Goal: Task Accomplishment & Management: Complete application form

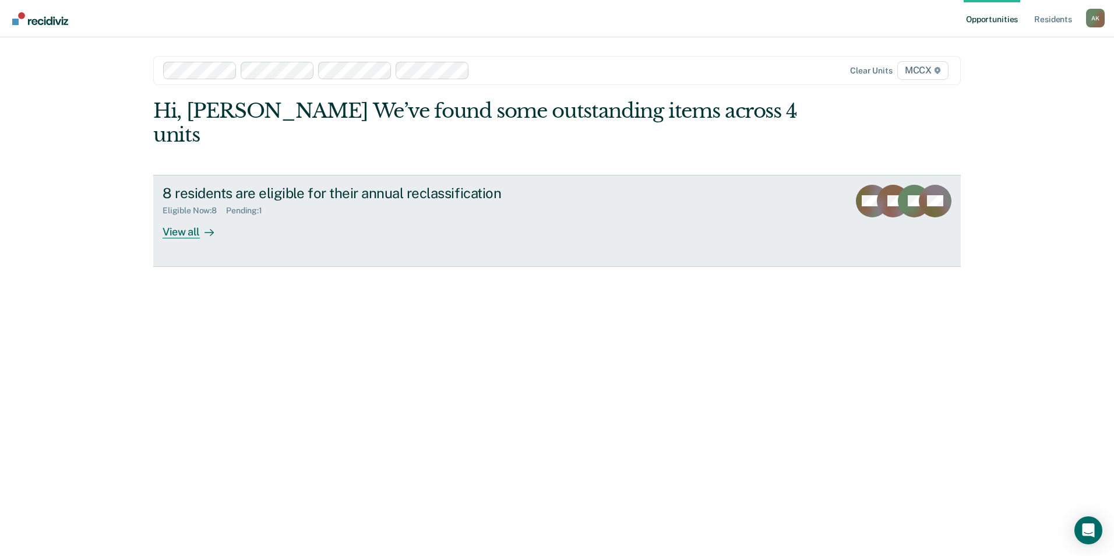
click at [191, 218] on link "8 residents are eligible for their annual reclassification Eligible Now : 8 Pen…" at bounding box center [557, 221] width 808 height 92
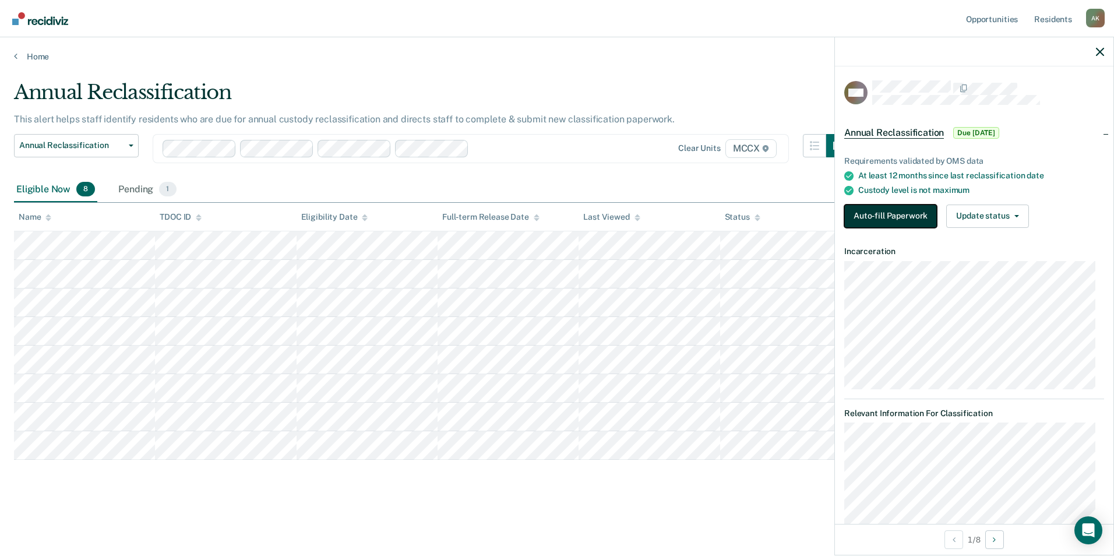
click at [906, 208] on button "Auto-fill Paperwork" at bounding box center [891, 216] width 93 height 23
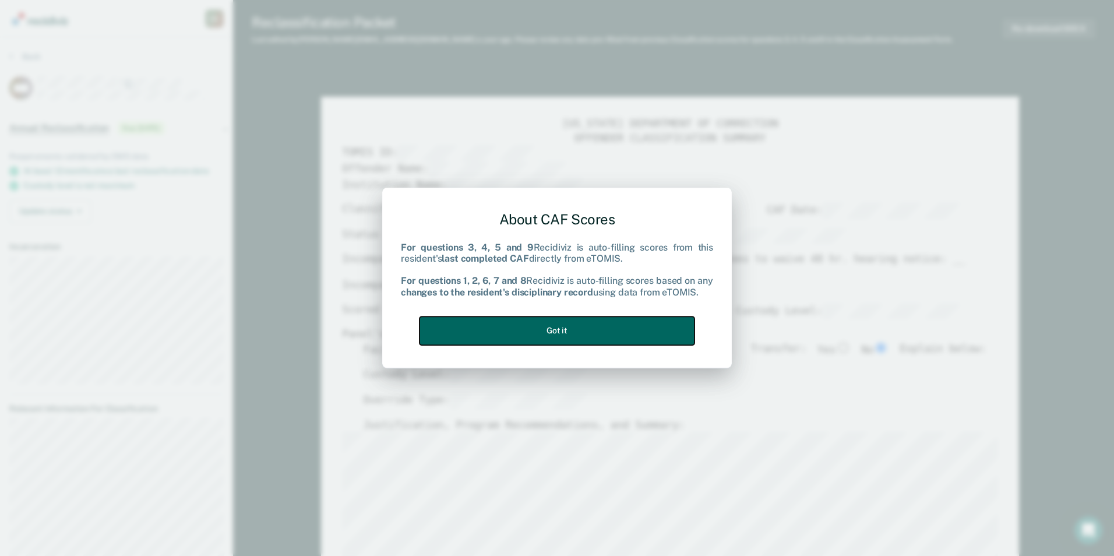
click at [522, 340] on button "Got it" at bounding box center [557, 331] width 275 height 29
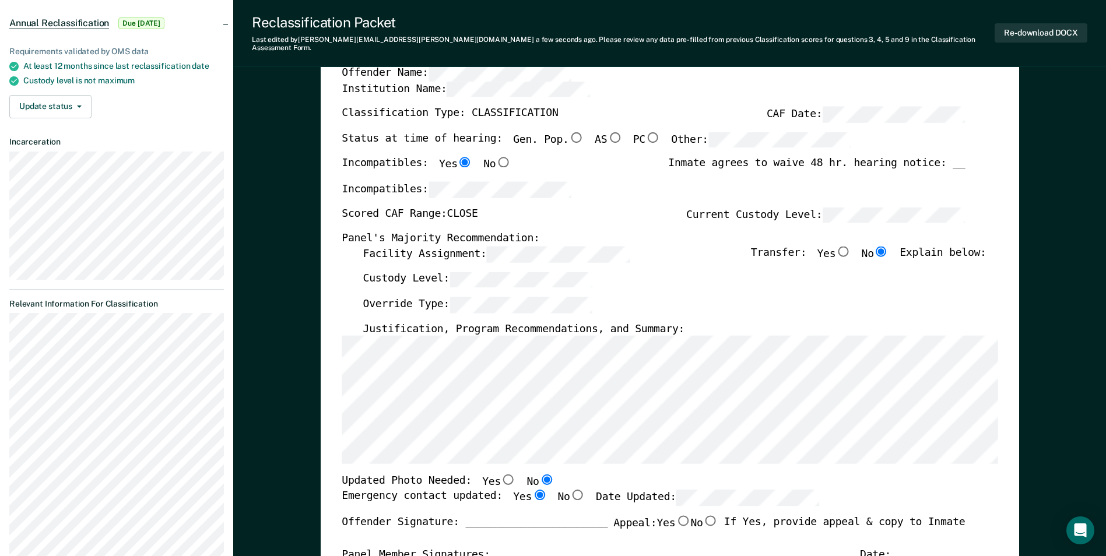
scroll to position [291, 0]
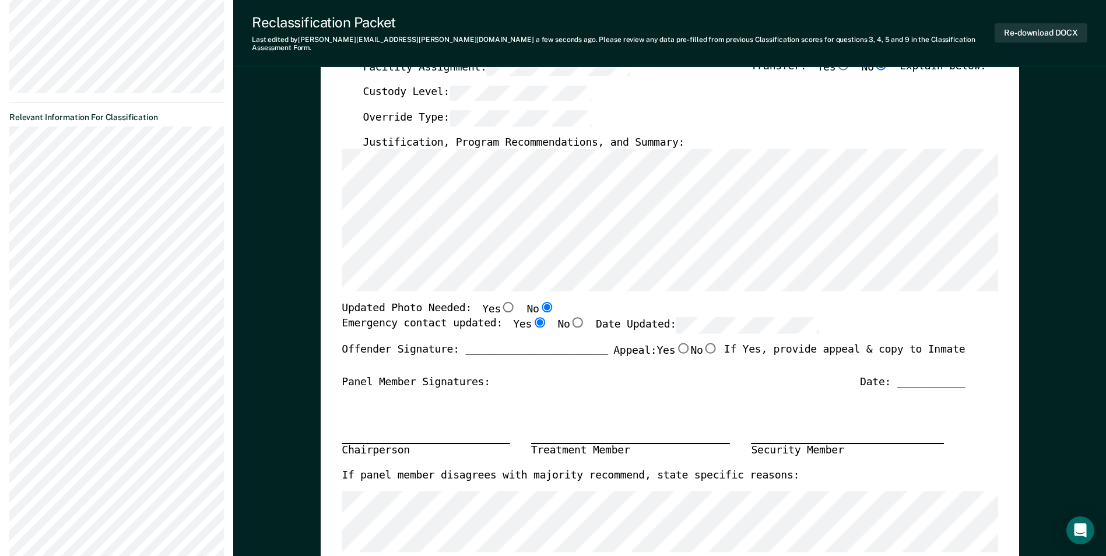
click at [644, 391] on div "Chairperson Treatment Member Security Member" at bounding box center [653, 429] width 623 height 78
click at [958, 442] on div "Chairperson Treatment Member Security Member" at bounding box center [653, 429] width 623 height 78
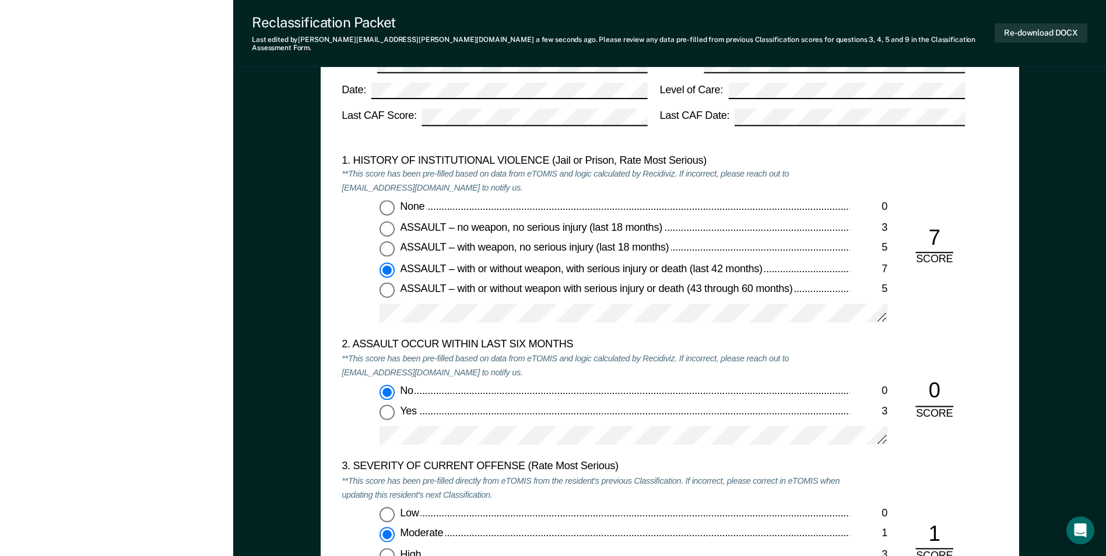
scroll to position [1107, 0]
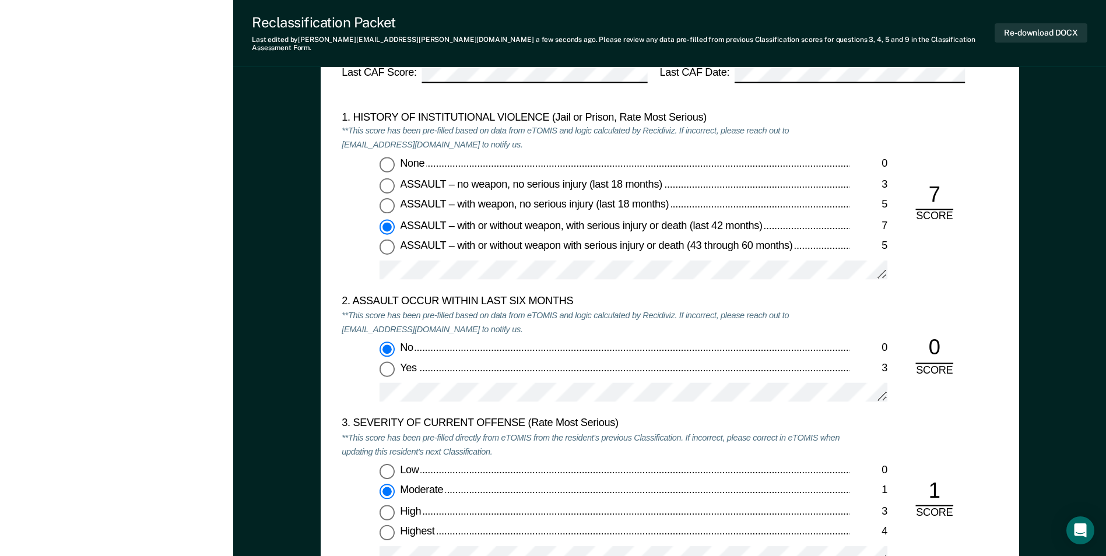
click at [374, 380] on div "No 0 Yes 3" at bounding box center [596, 377] width 508 height 71
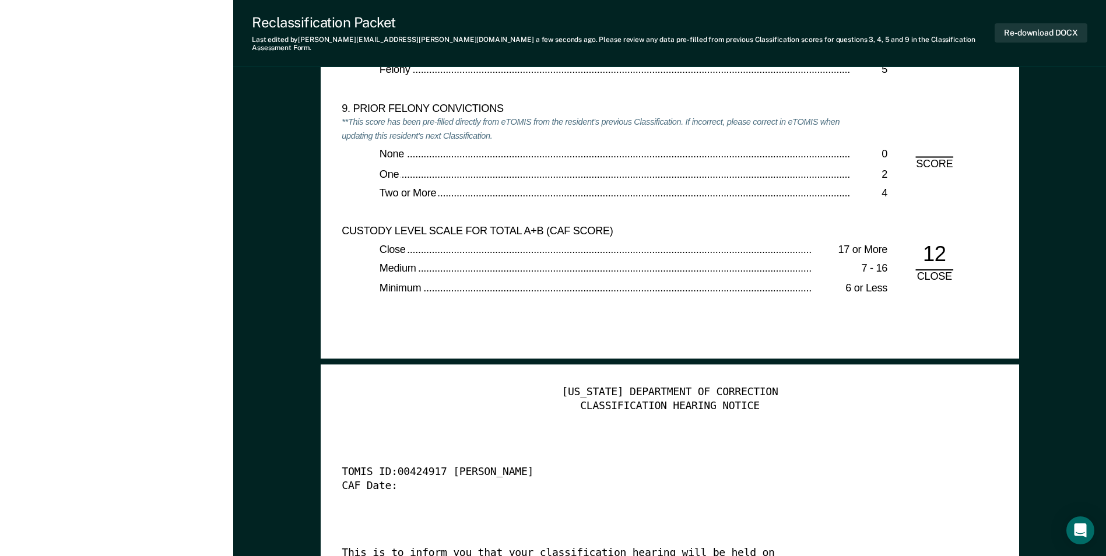
scroll to position [2740, 0]
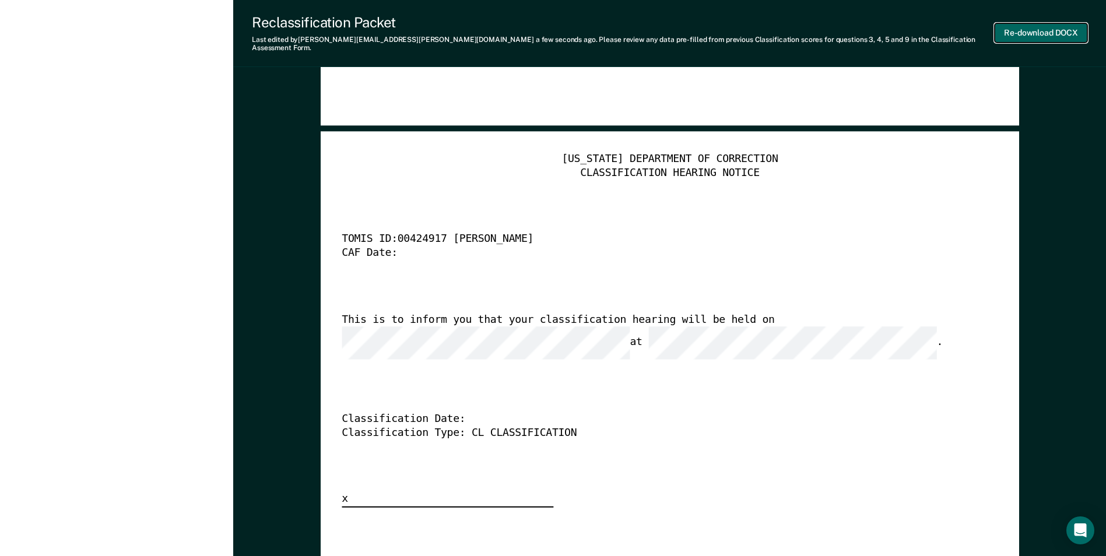
click at [1033, 31] on button "Re-download DOCX" at bounding box center [1040, 32] width 93 height 19
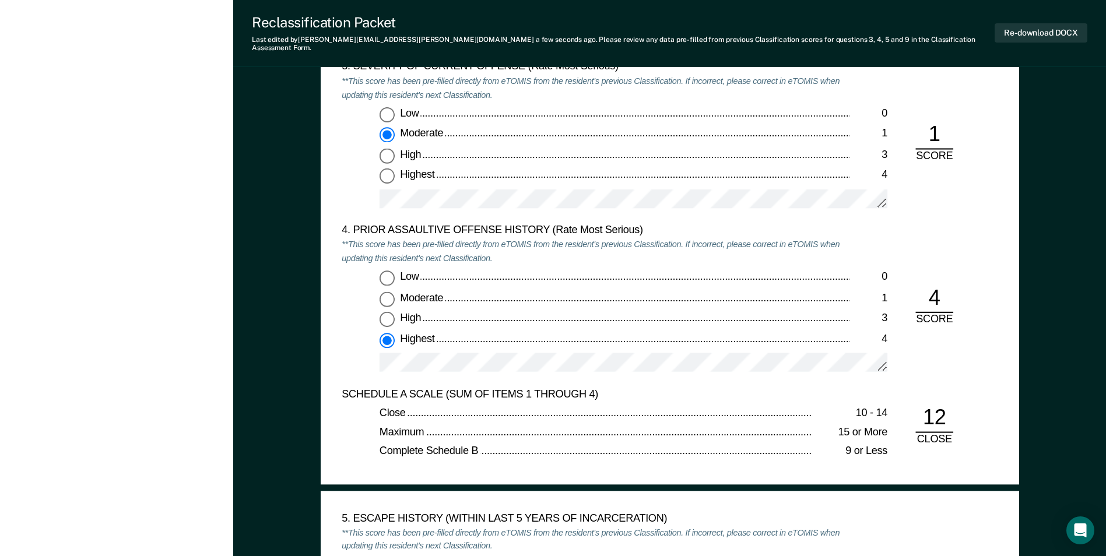
scroll to position [0, 0]
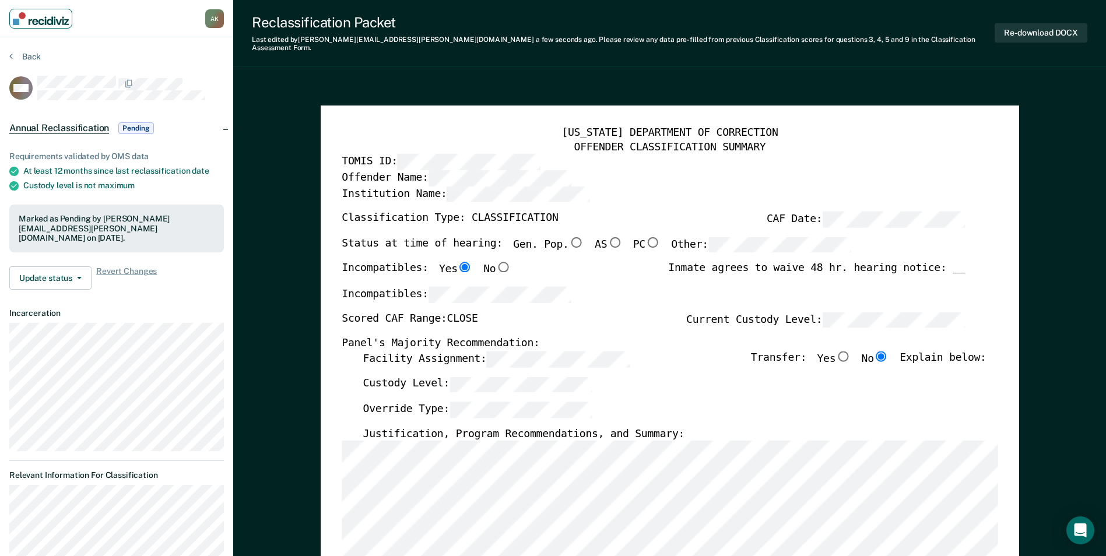
click at [46, 23] on img "Main navigation" at bounding box center [41, 18] width 56 height 13
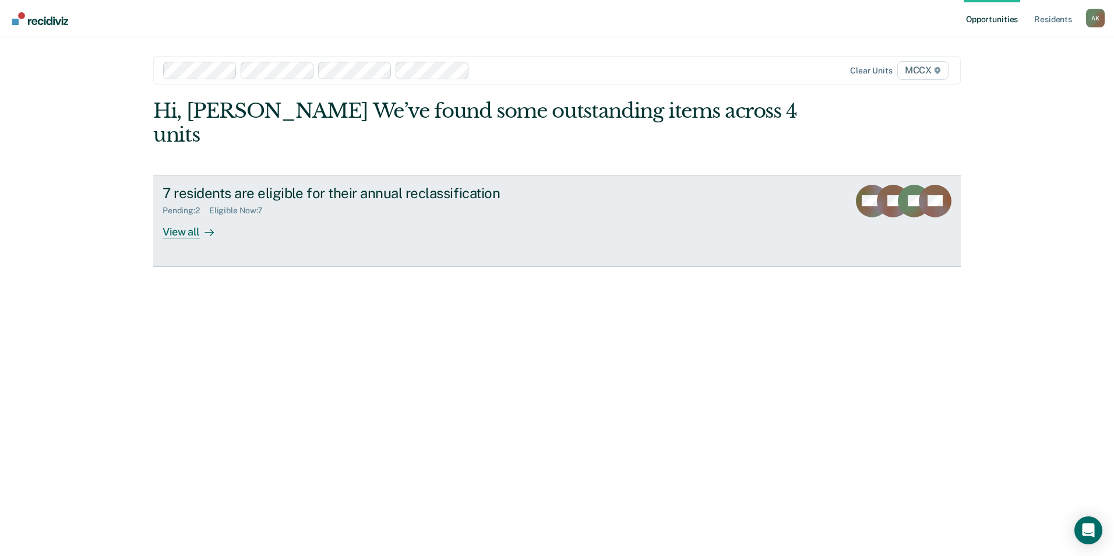
click at [195, 216] on div "View all" at bounding box center [195, 227] width 65 height 23
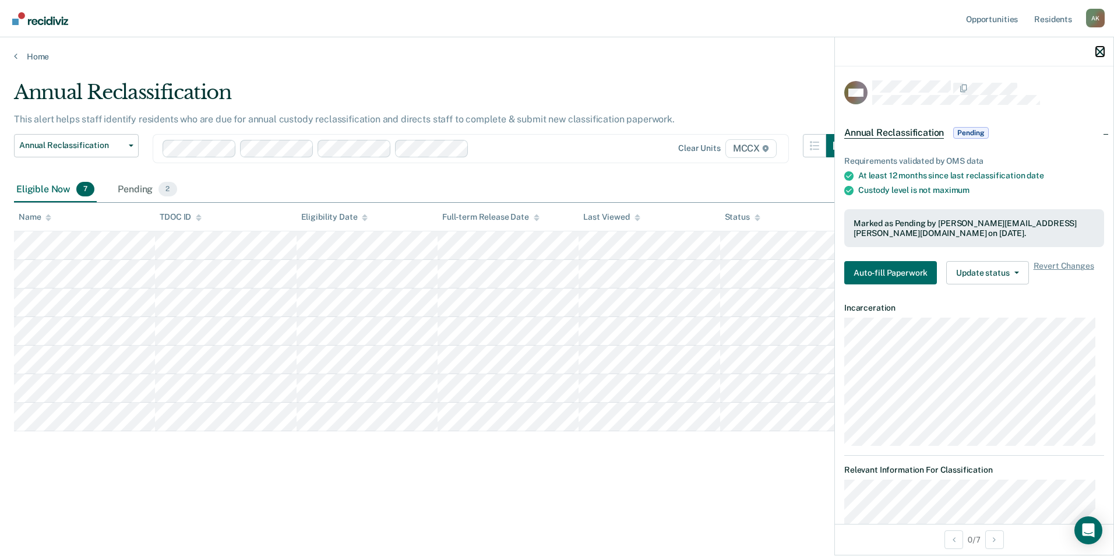
click at [1100, 53] on icon "button" at bounding box center [1100, 52] width 8 height 8
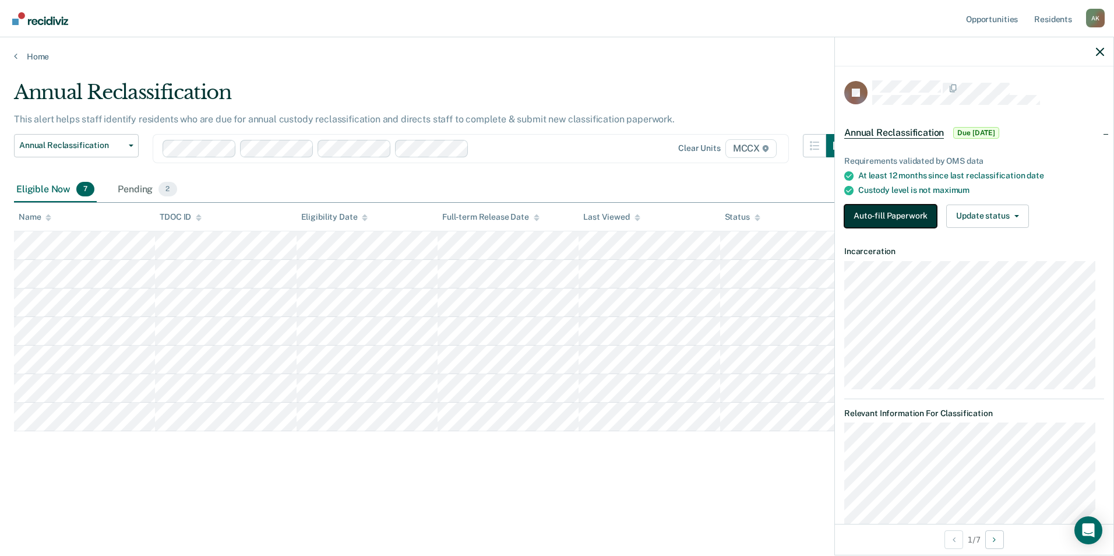
click at [872, 209] on button "Auto-fill Paperwork" at bounding box center [891, 216] width 93 height 23
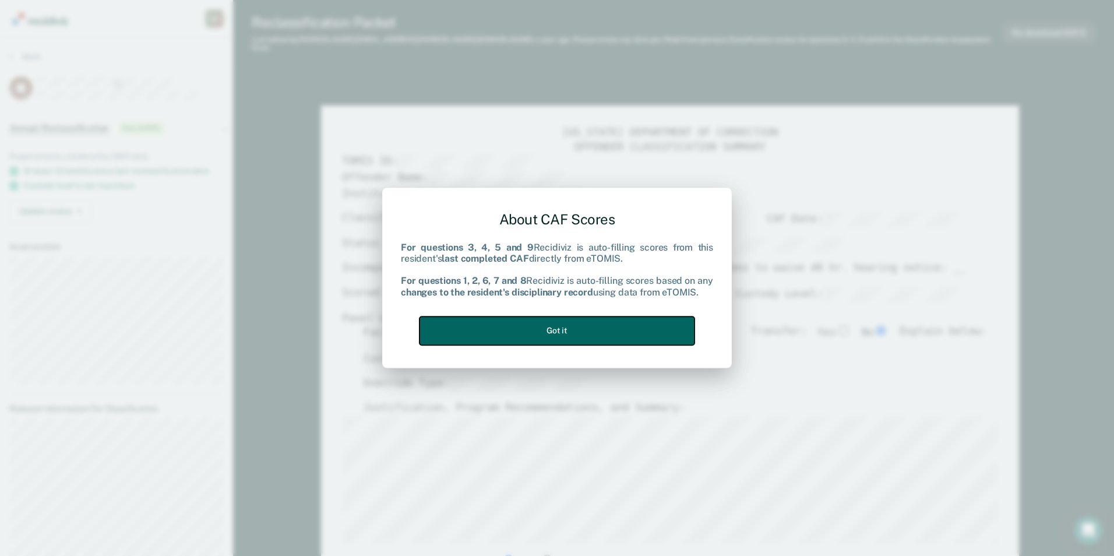
click at [554, 335] on button "Got it" at bounding box center [557, 331] width 275 height 29
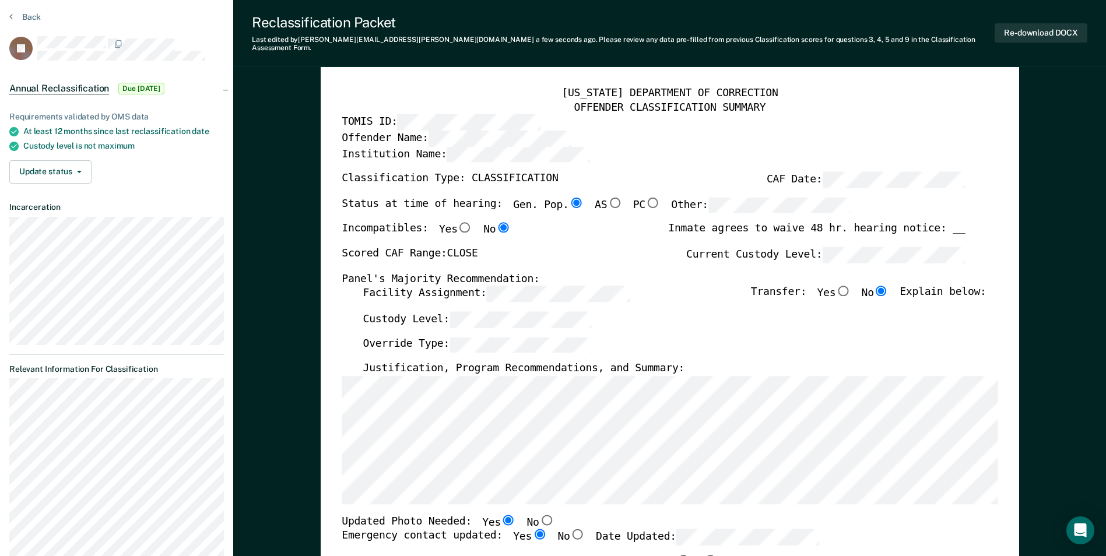
scroll to position [58, 0]
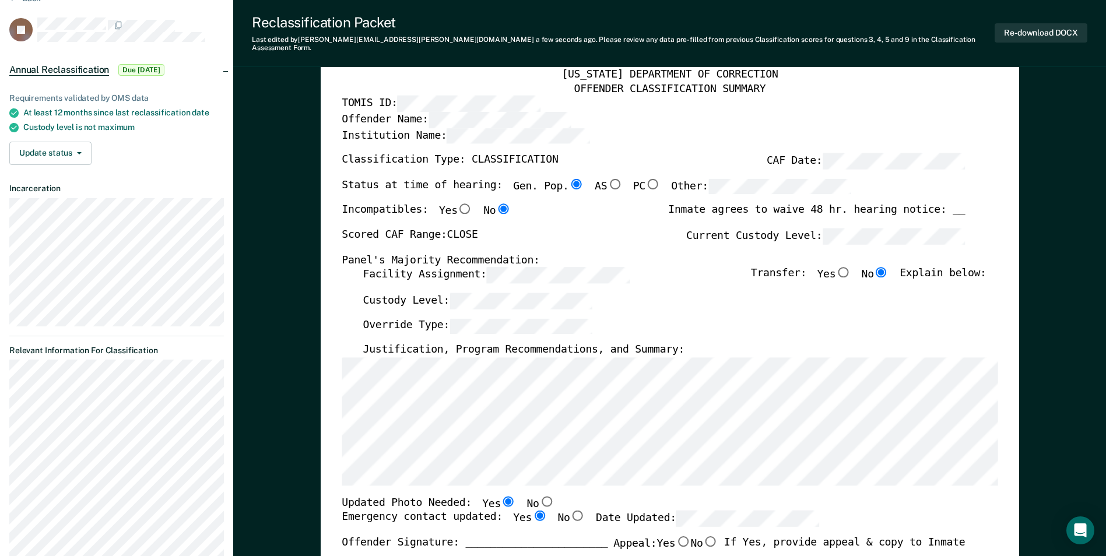
click at [704, 321] on div "Override Type:" at bounding box center [674, 331] width 623 height 26
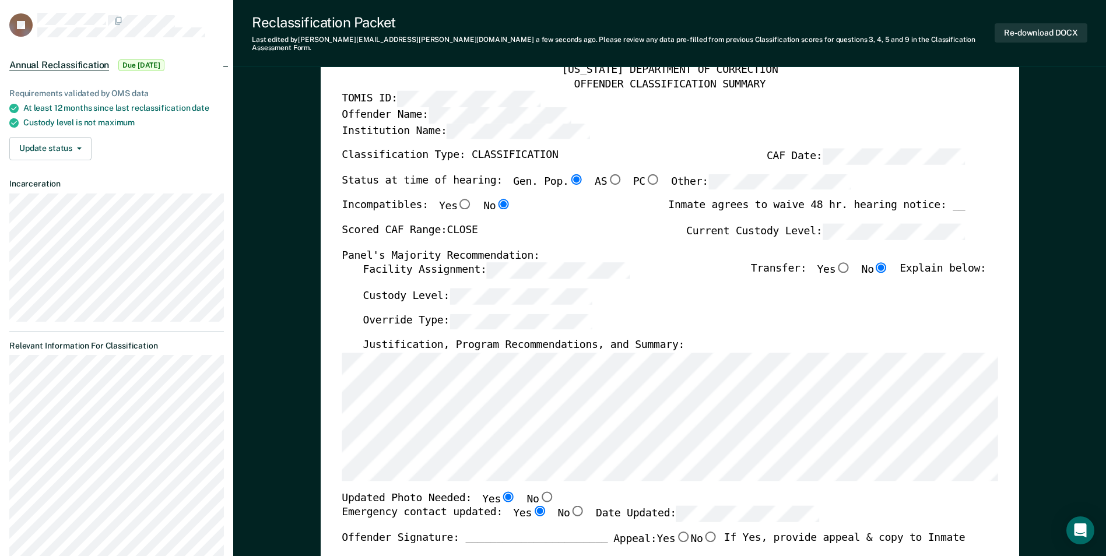
scroll to position [233, 0]
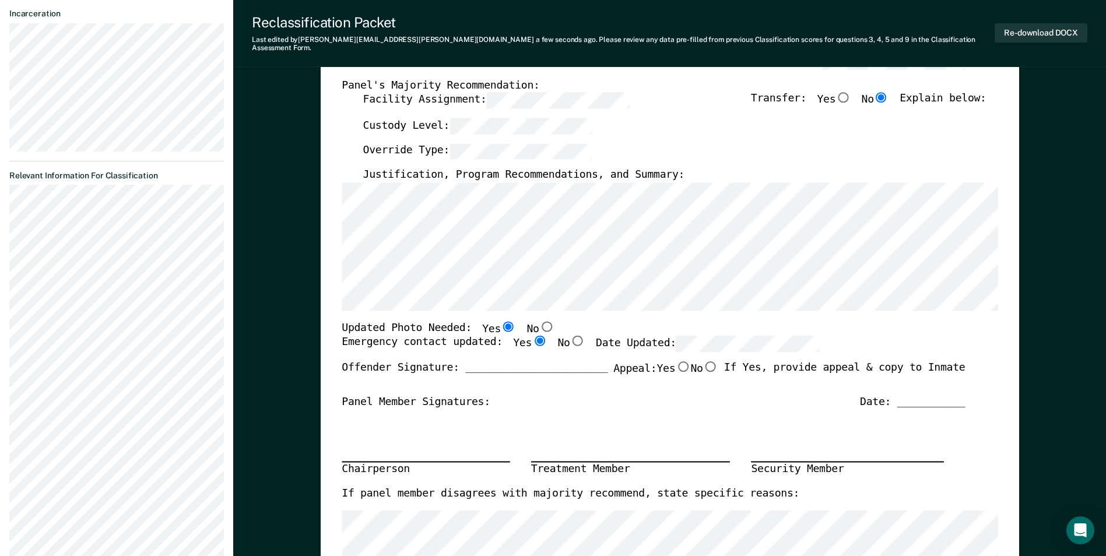
click at [327, 139] on div "[US_STATE] DEPARTMENT OF CORRECTION OFFENDER CLASSIFICATION SUMMARY TOMIS ID: O…" at bounding box center [670, 327] width 698 height 910
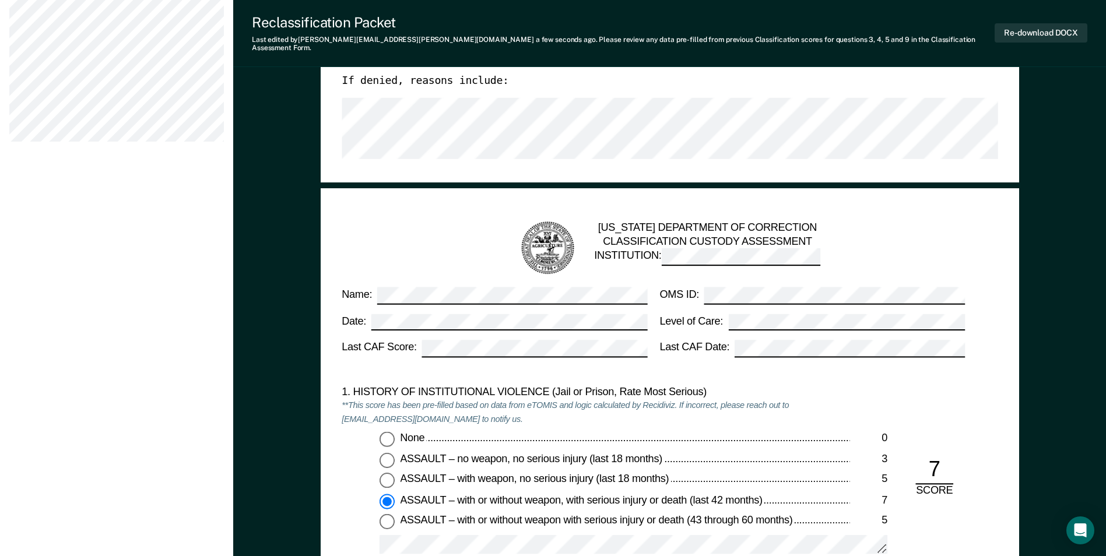
scroll to position [1049, 0]
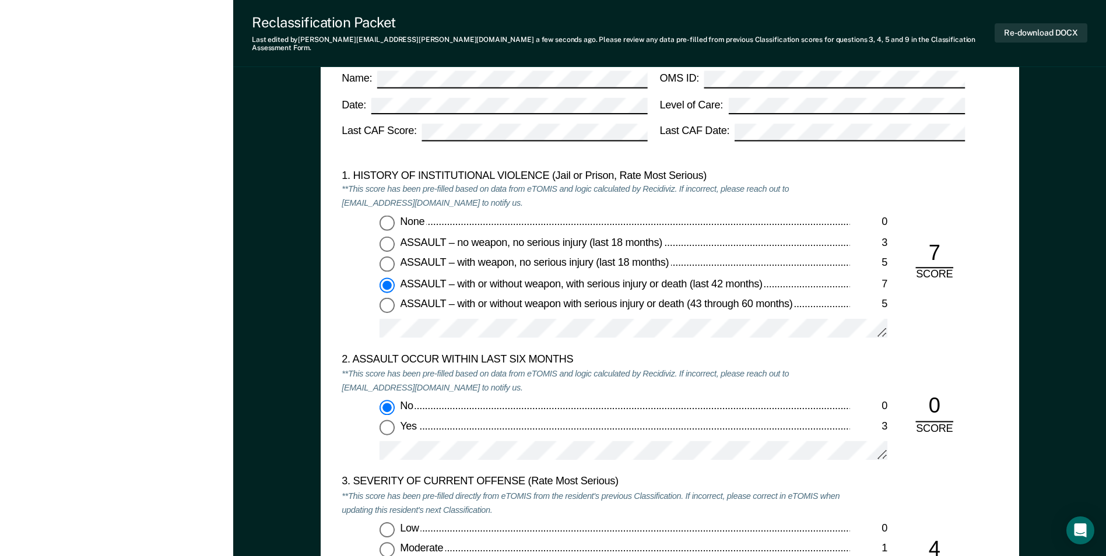
click at [651, 353] on div "2. ASSAULT OCCUR WITHIN LAST SIX MONTHS" at bounding box center [596, 360] width 508 height 14
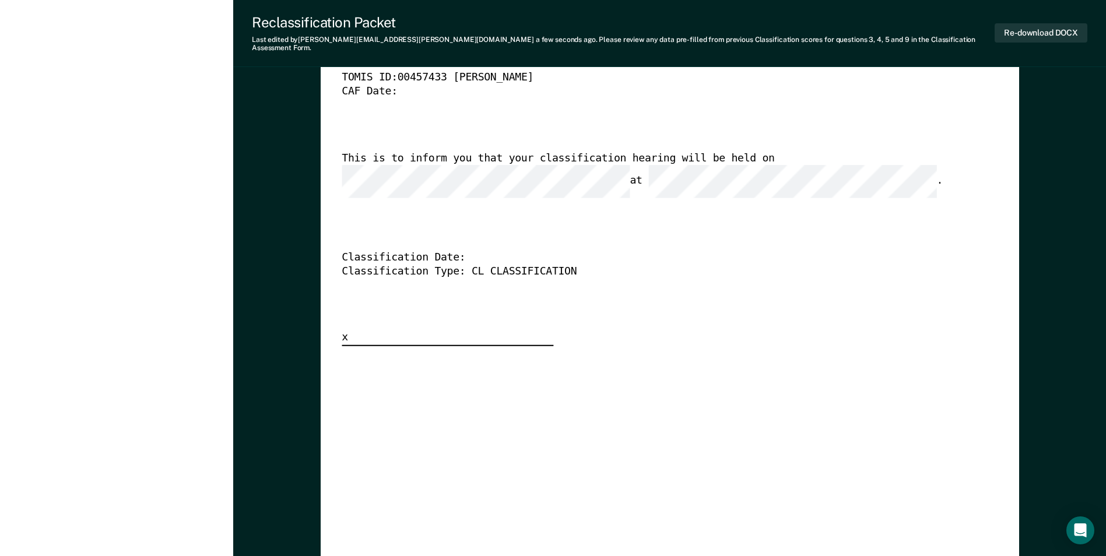
scroll to position [2914, 0]
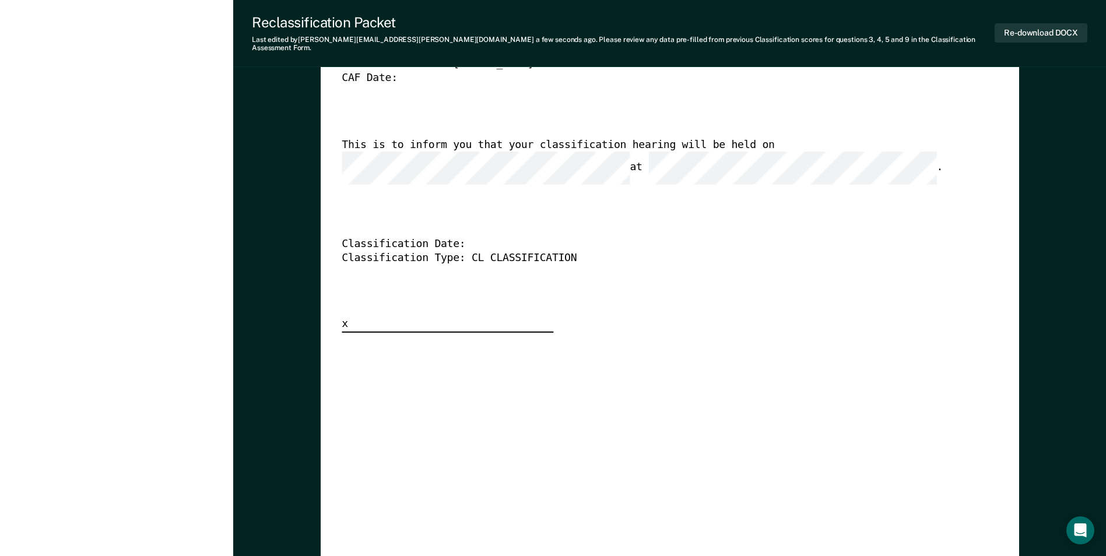
click at [633, 381] on div "[US_STATE] DEPARTMENT OF CORRECTION CLASSIFICATION HEARING NOTICE TOMIS ID: 004…" at bounding box center [670, 411] width 656 height 867
click at [1046, 36] on button "Re-download DOCX" at bounding box center [1040, 32] width 93 height 19
click at [725, 79] on div "[US_STATE] DEPARTMENT OF CORRECTION CLASSIFICATION HEARING NOTICE TOMIS ID: 004…" at bounding box center [670, 155] width 656 height 355
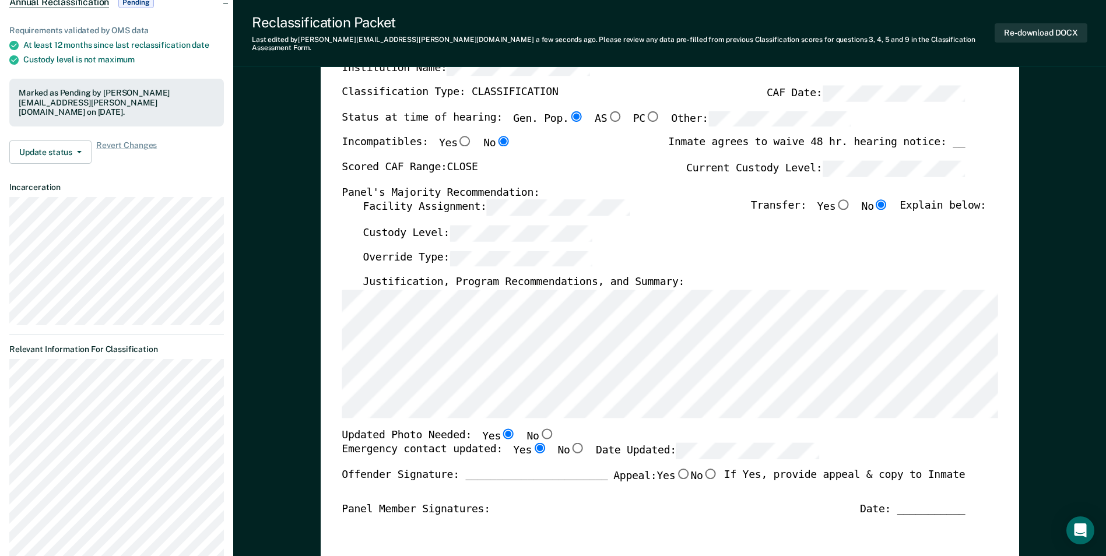
scroll to position [0, 0]
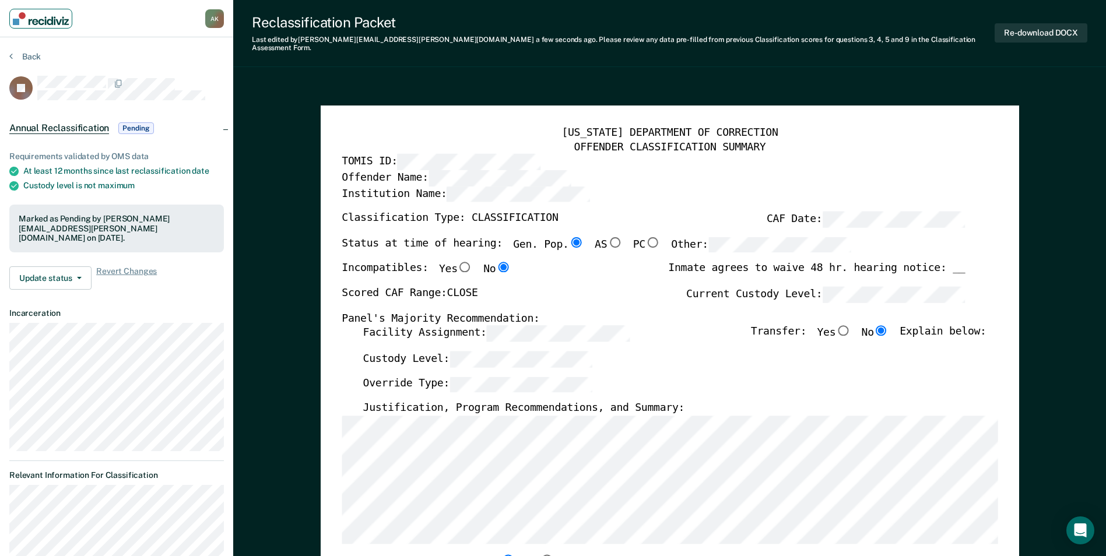
click at [56, 24] on img "Main navigation" at bounding box center [41, 18] width 56 height 13
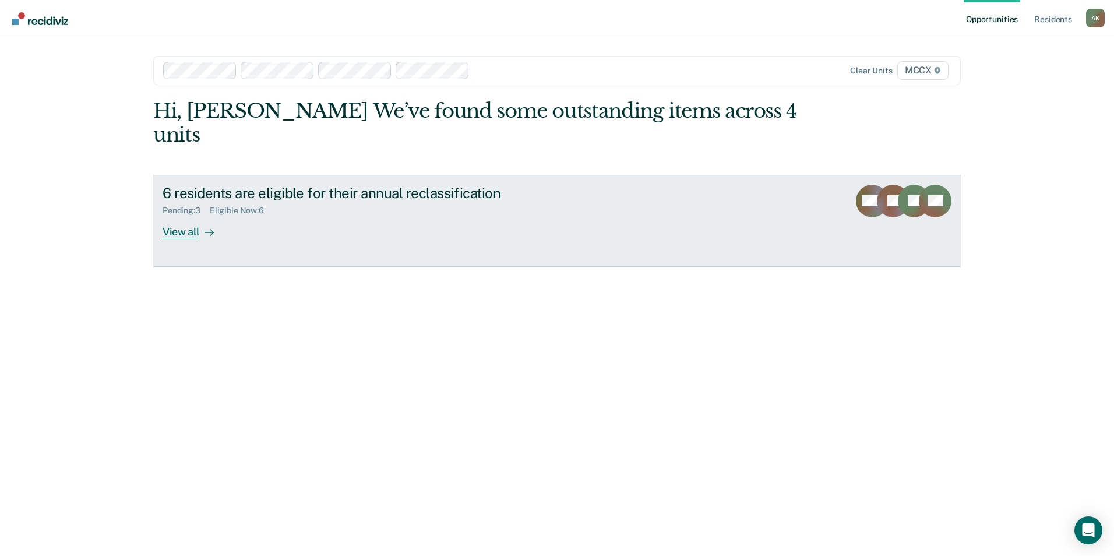
click at [196, 216] on div "View all" at bounding box center [195, 227] width 65 height 23
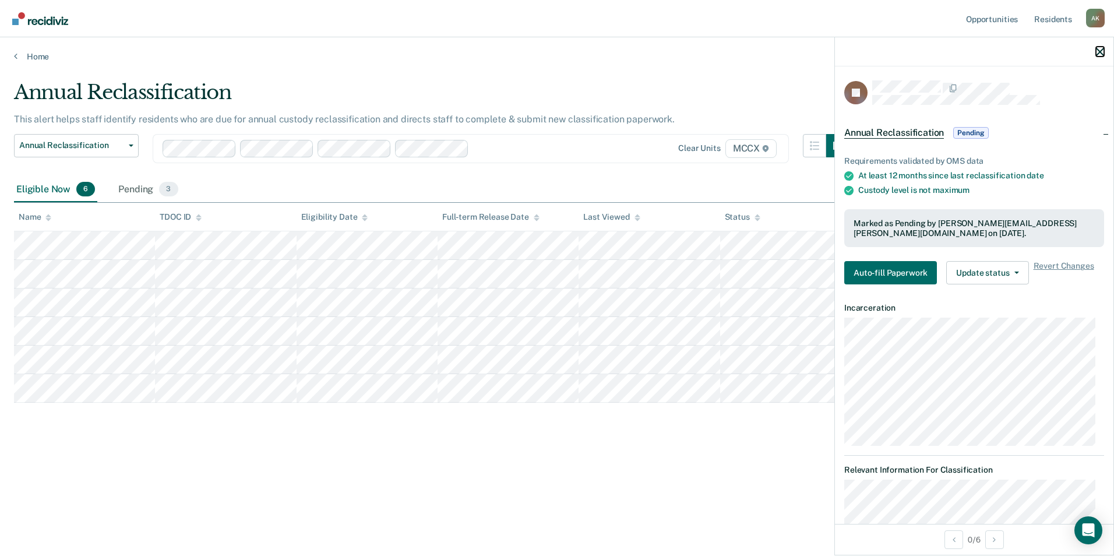
click at [1100, 52] on icon "button" at bounding box center [1100, 52] width 8 height 8
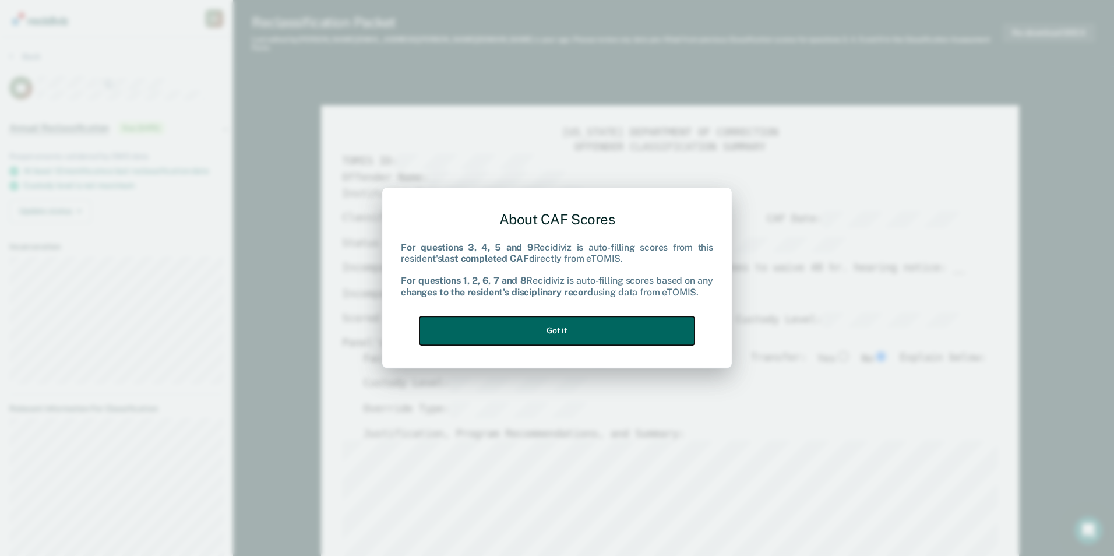
click at [571, 333] on button "Got it" at bounding box center [557, 331] width 275 height 29
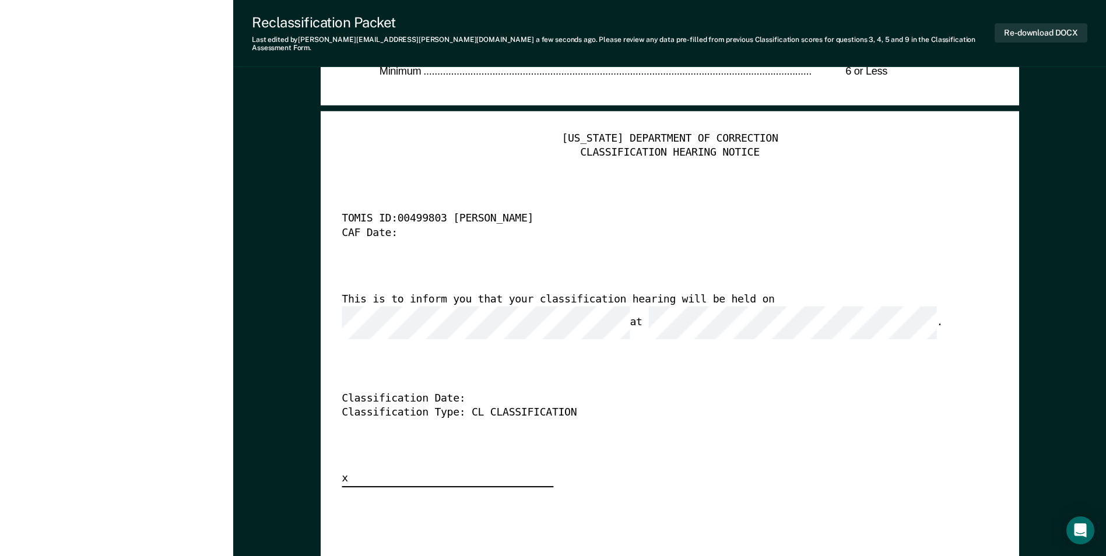
scroll to position [3206, 0]
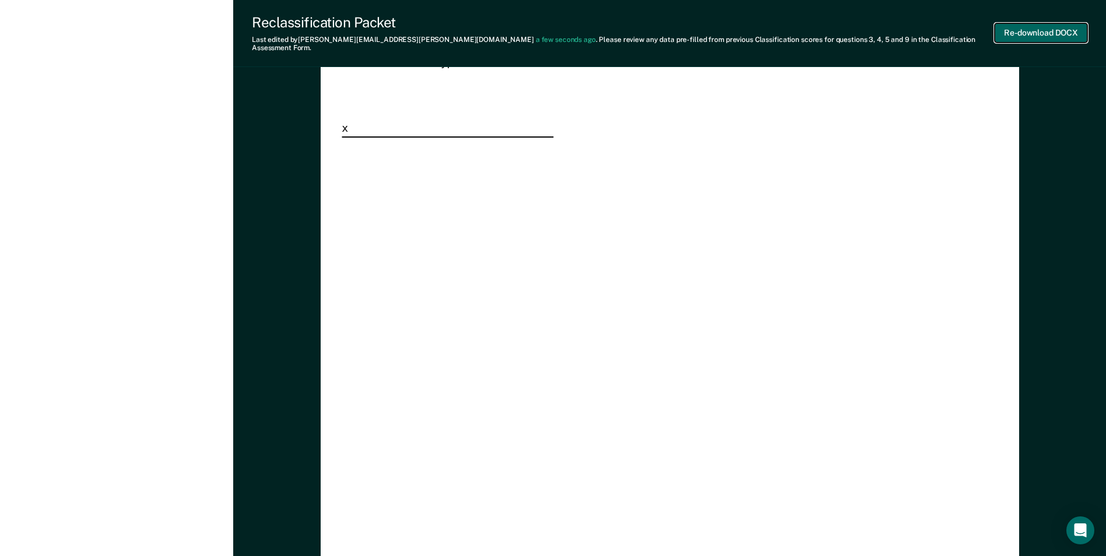
click at [1017, 33] on button "Re-download DOCX" at bounding box center [1040, 32] width 93 height 19
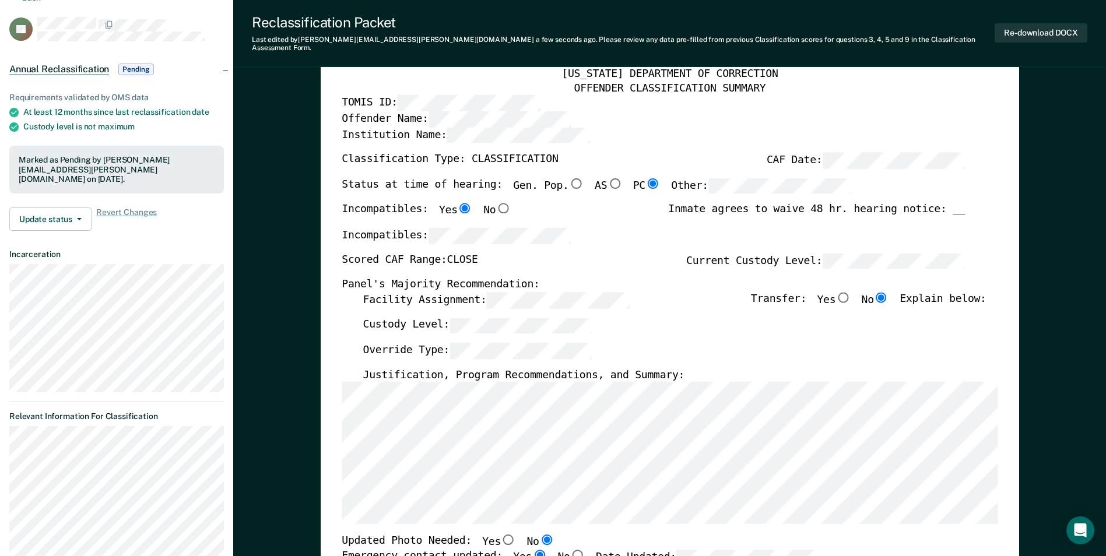
scroll to position [0, 0]
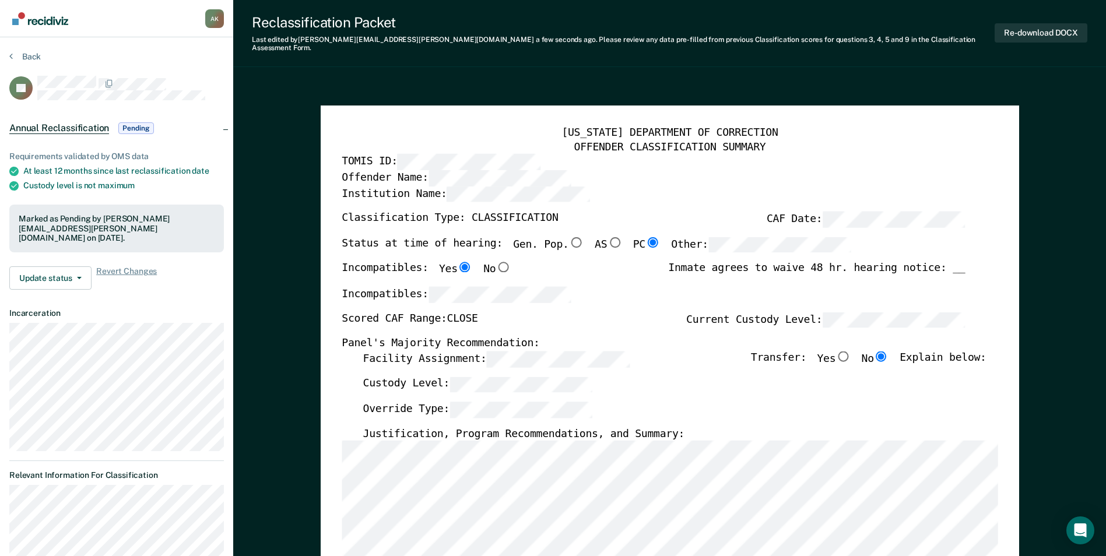
click at [44, 28] on nav "[PERSON_NAME] A K Profile How it works Log Out" at bounding box center [116, 18] width 233 height 37
click at [50, 19] on img "Main navigation" at bounding box center [41, 18] width 56 height 13
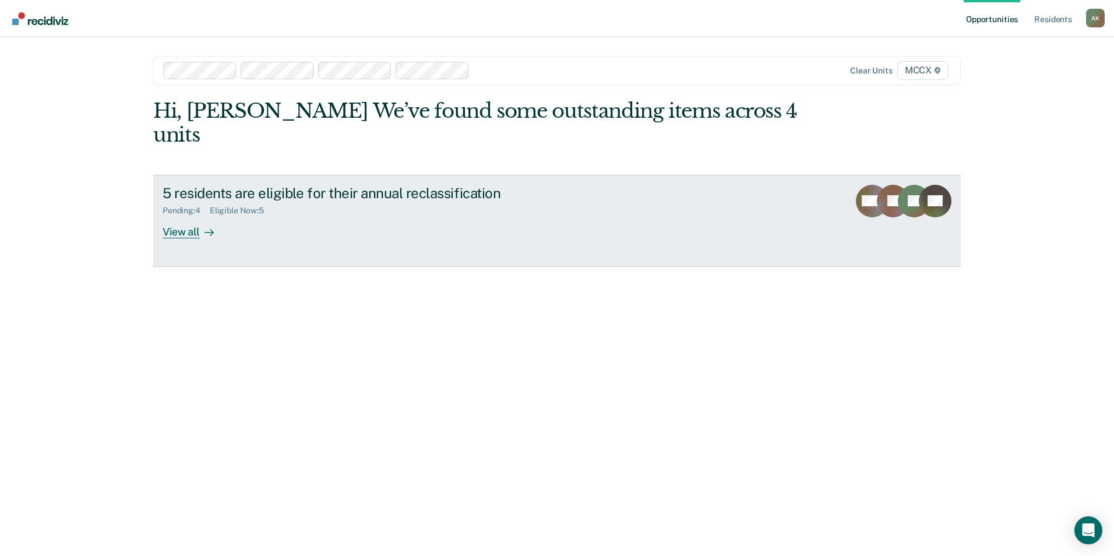
click at [194, 216] on div "View all" at bounding box center [195, 227] width 65 height 23
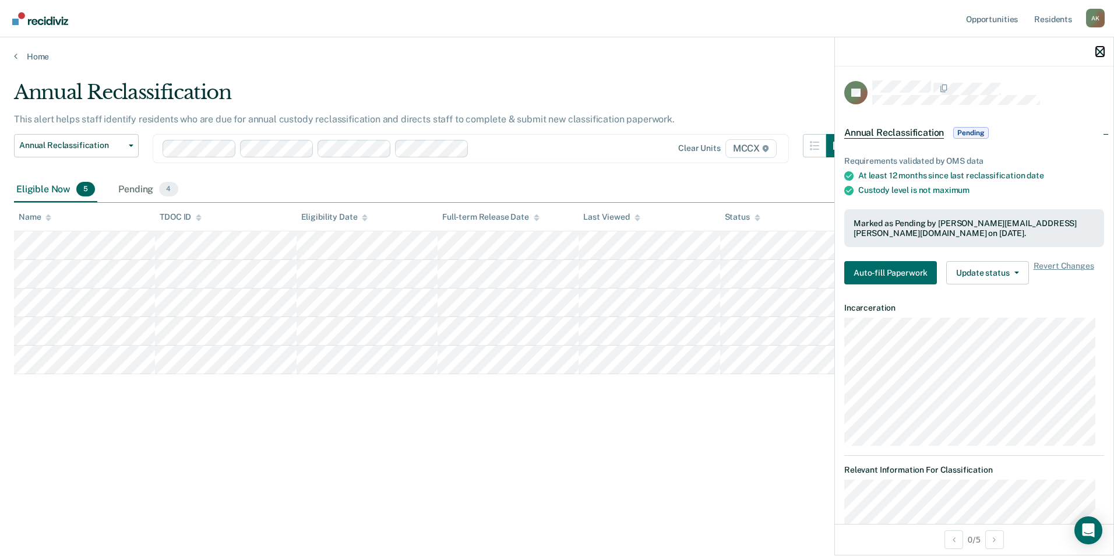
click at [1100, 54] on icon "button" at bounding box center [1100, 52] width 8 height 8
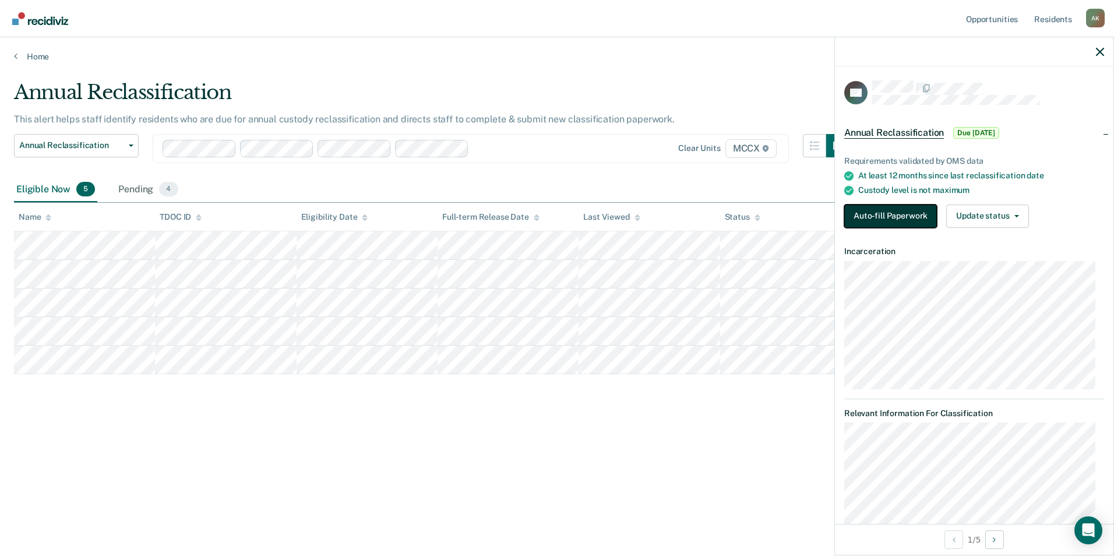
click at [894, 223] on button "Auto-fill Paperwork" at bounding box center [891, 216] width 93 height 23
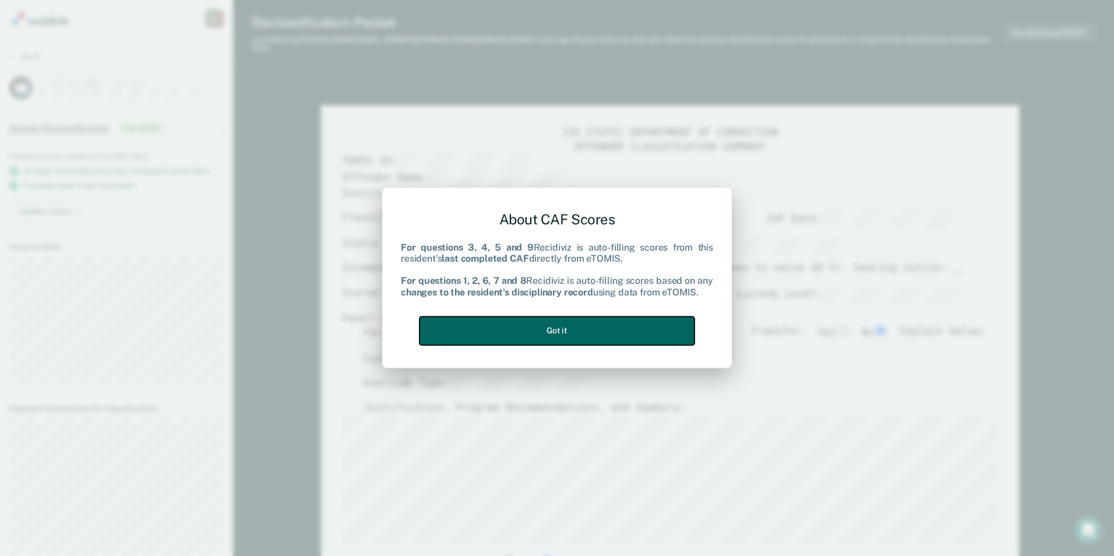
click at [535, 332] on button "Got it" at bounding box center [557, 331] width 275 height 29
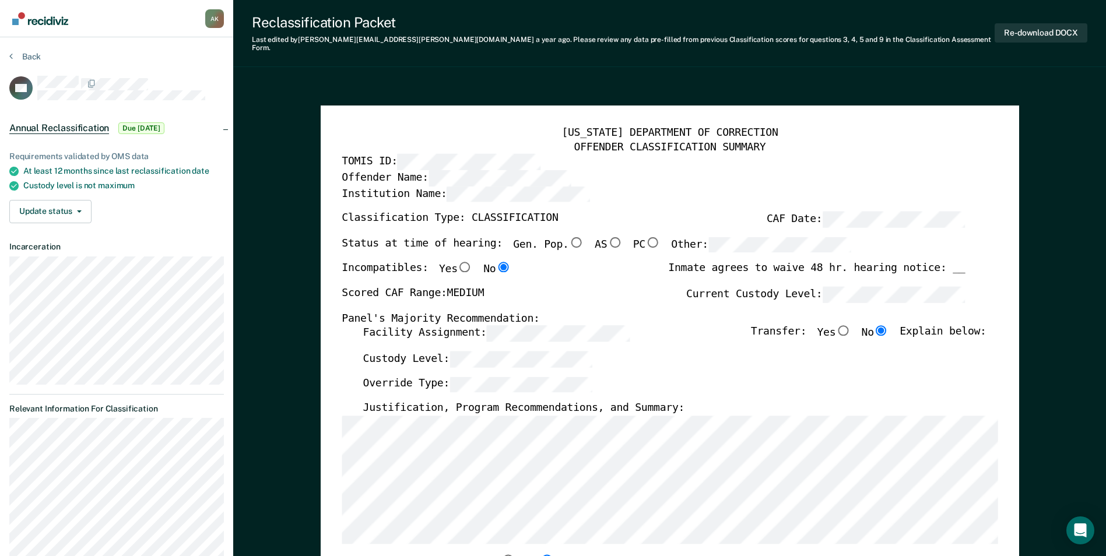
click at [203, 64] on div "Back" at bounding box center [116, 63] width 215 height 24
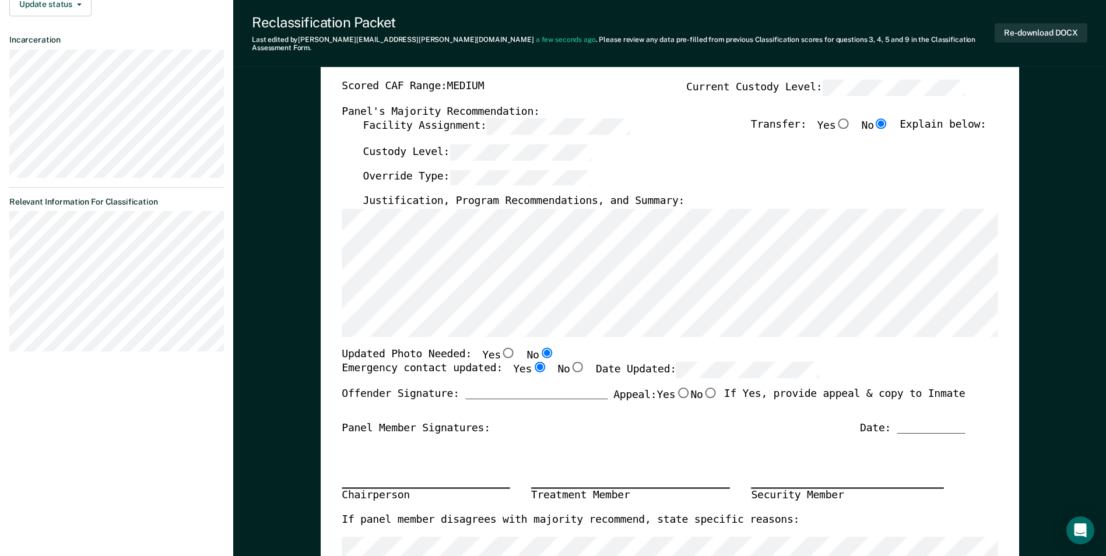
scroll to position [233, 0]
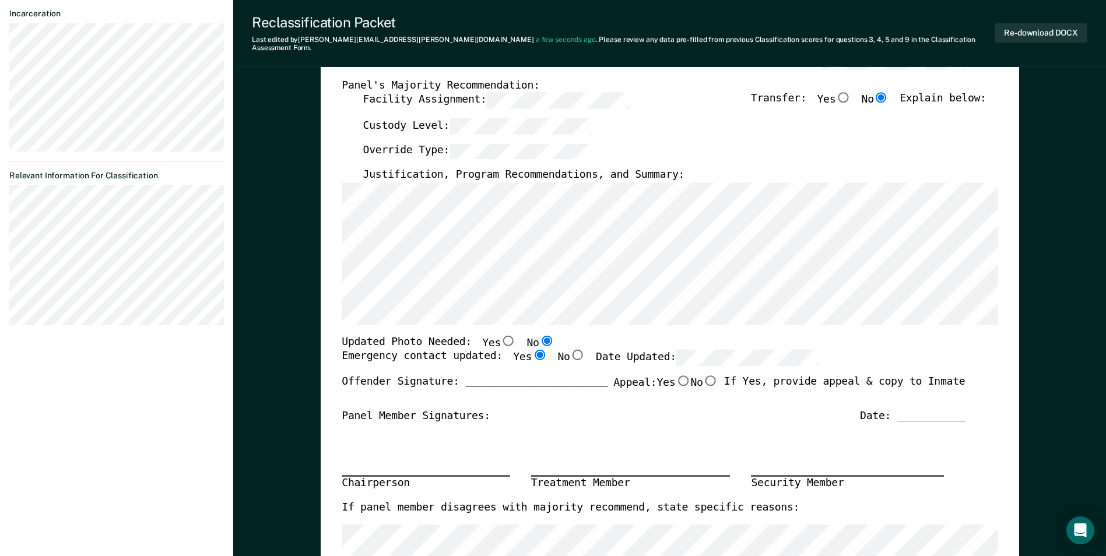
click at [776, 423] on div "Chairperson Treatment Member Security Member" at bounding box center [653, 462] width 623 height 78
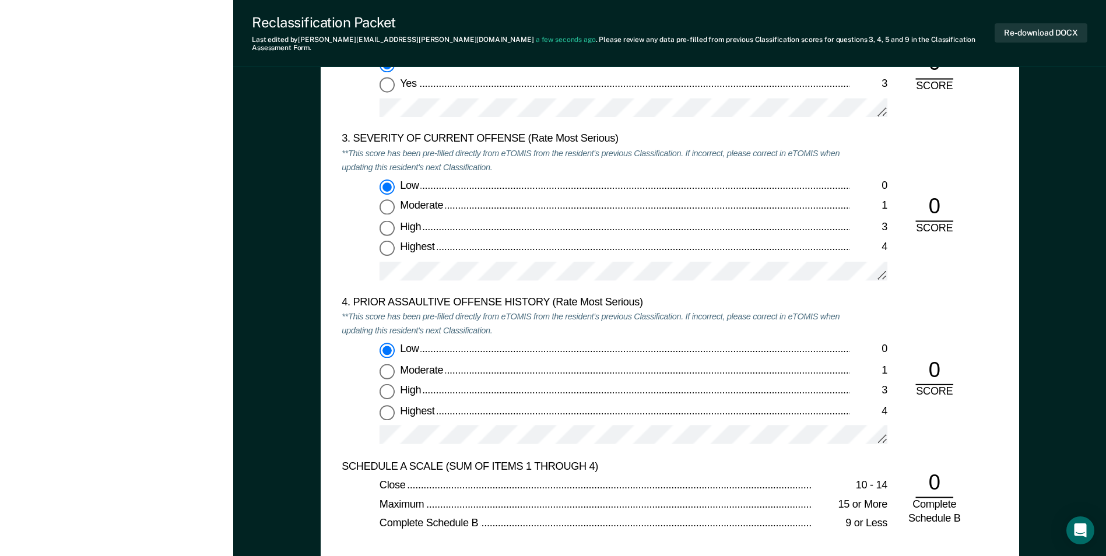
scroll to position [1399, 0]
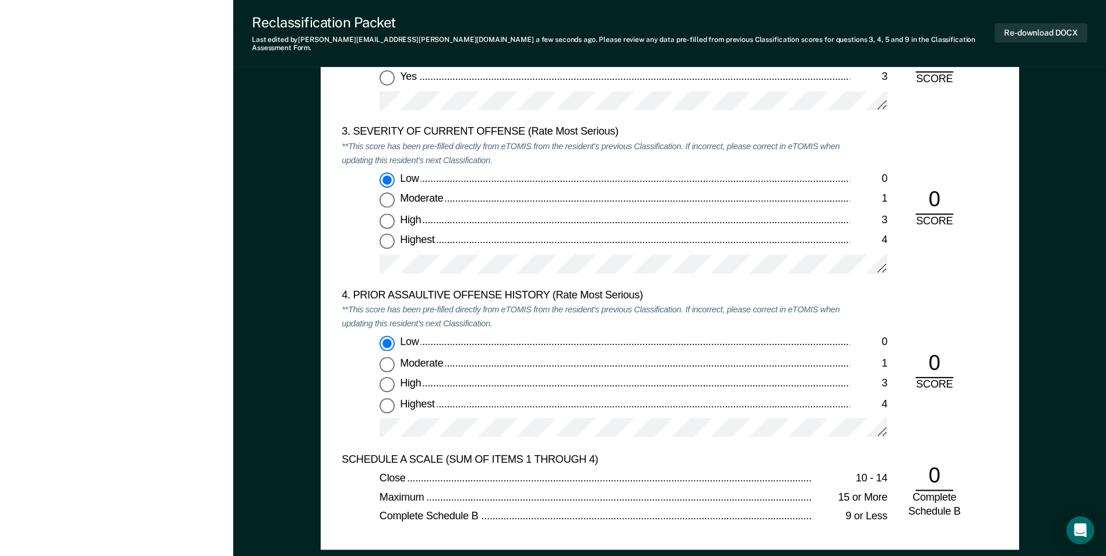
click at [389, 213] on input "High 3" at bounding box center [386, 220] width 15 height 15
type textarea "x"
radio input "false"
radio input "true"
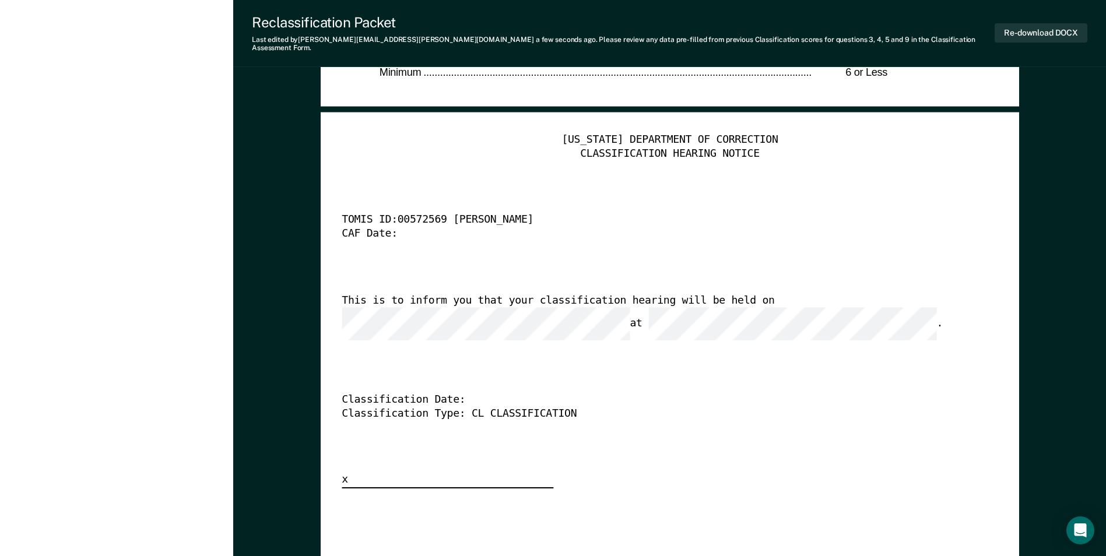
scroll to position [2914, 0]
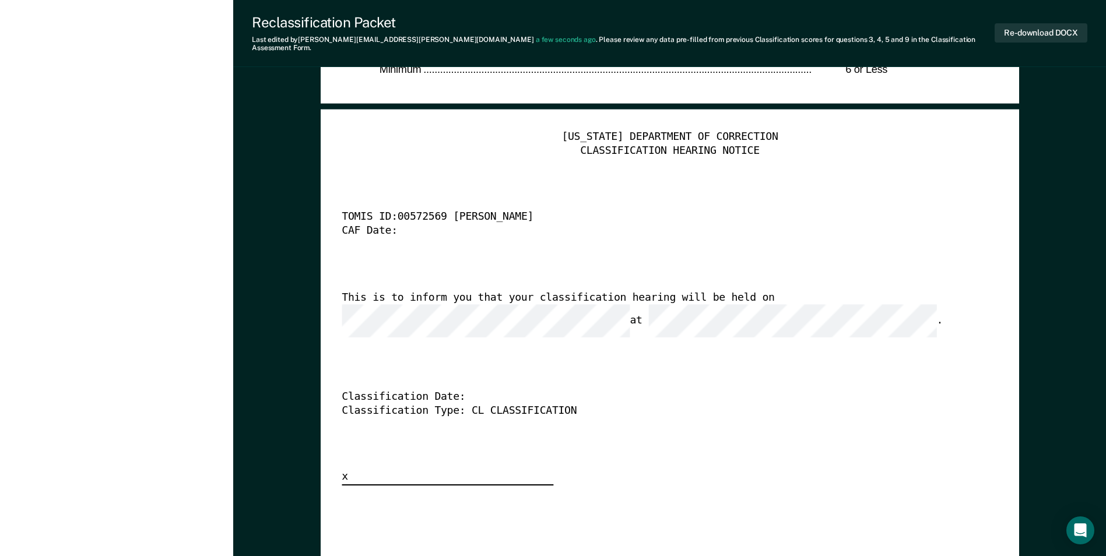
click at [613, 391] on div "Classification Date:" at bounding box center [653, 398] width 623 height 14
click at [1033, 26] on button "Re-download DOCX" at bounding box center [1040, 32] width 93 height 19
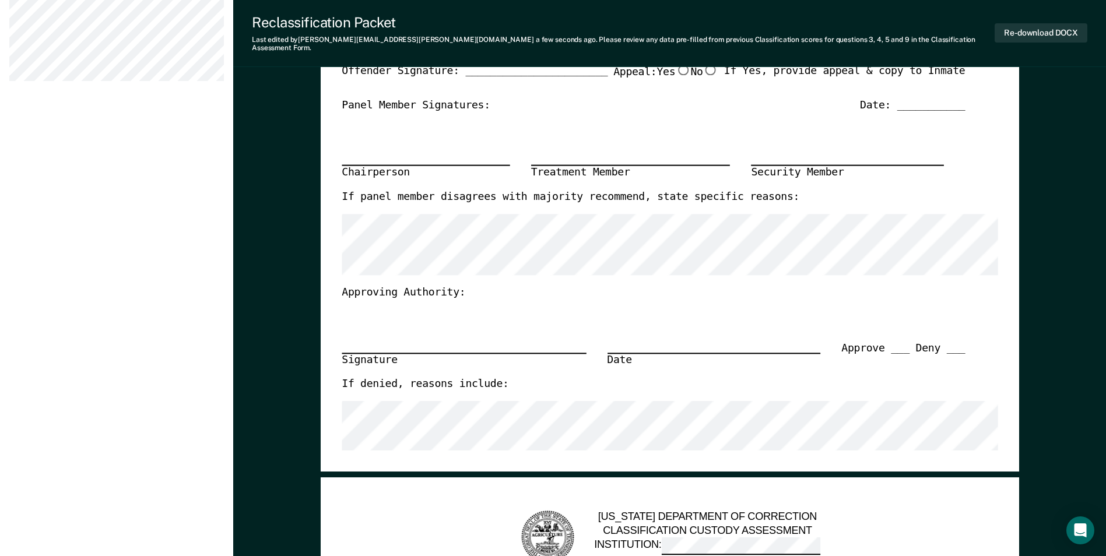
scroll to position [0, 0]
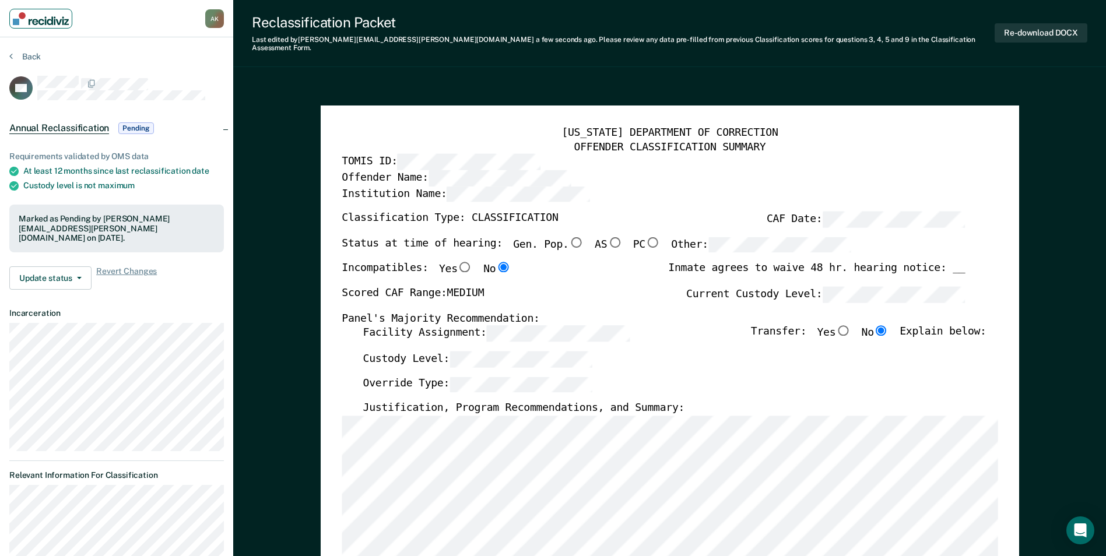
click at [35, 16] on img "Main navigation" at bounding box center [41, 18] width 56 height 13
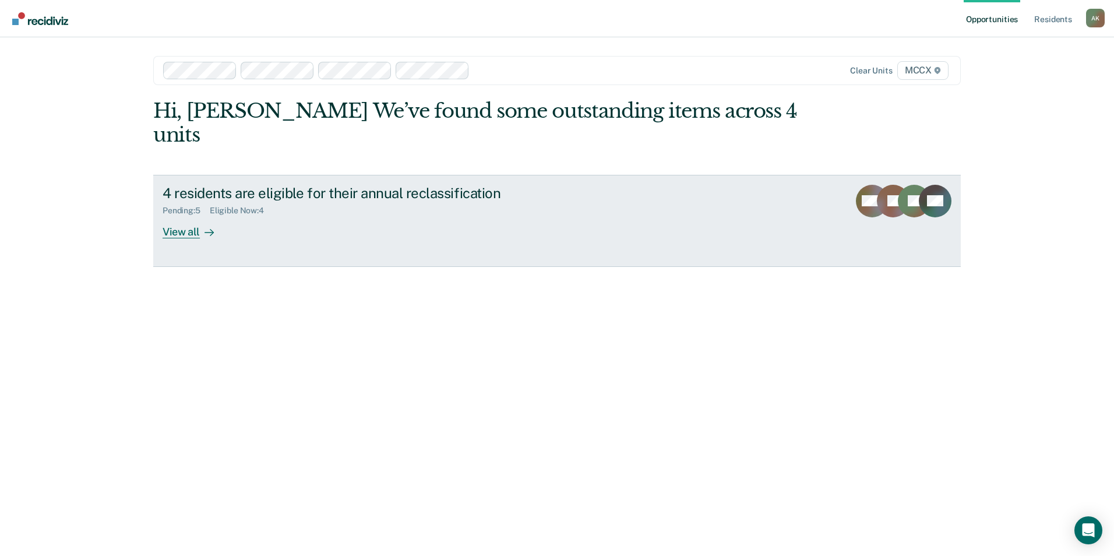
click at [185, 216] on div "View all" at bounding box center [195, 227] width 65 height 23
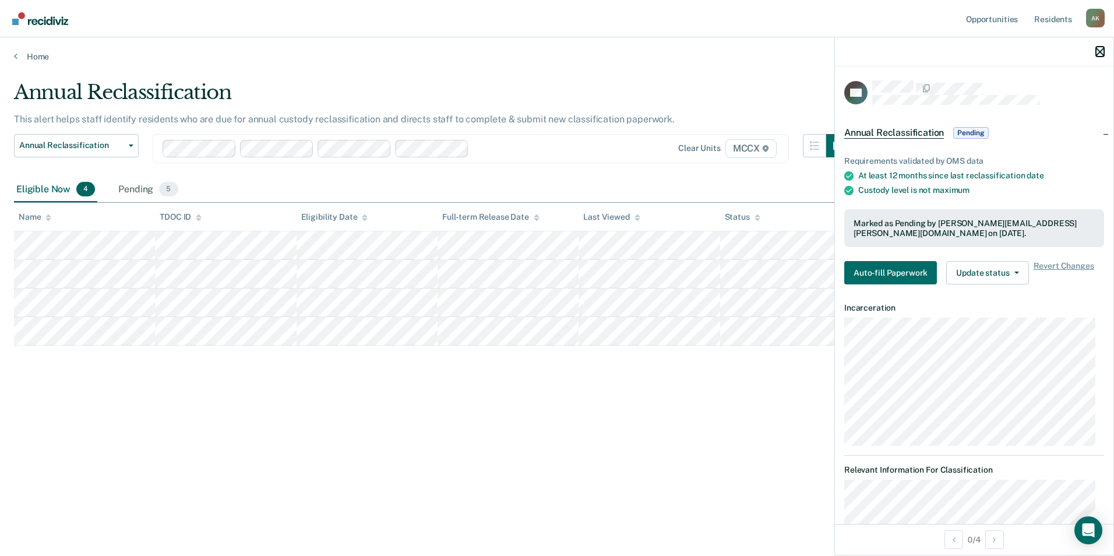
click at [1098, 50] on icon "button" at bounding box center [1100, 52] width 8 height 8
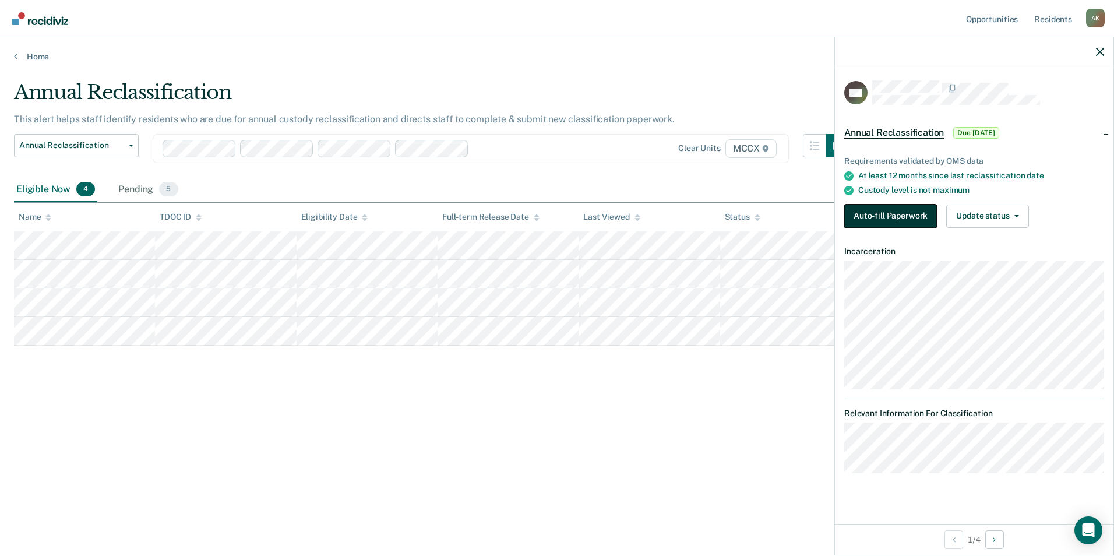
click at [899, 215] on button "Auto-fill Paperwork" at bounding box center [891, 216] width 93 height 23
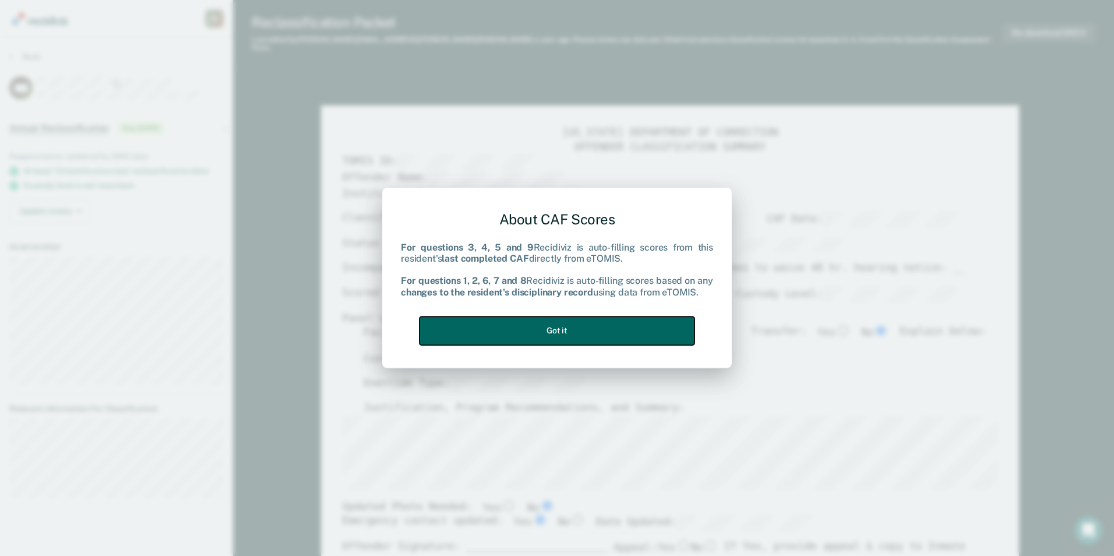
click at [567, 330] on button "Got it" at bounding box center [557, 331] width 275 height 29
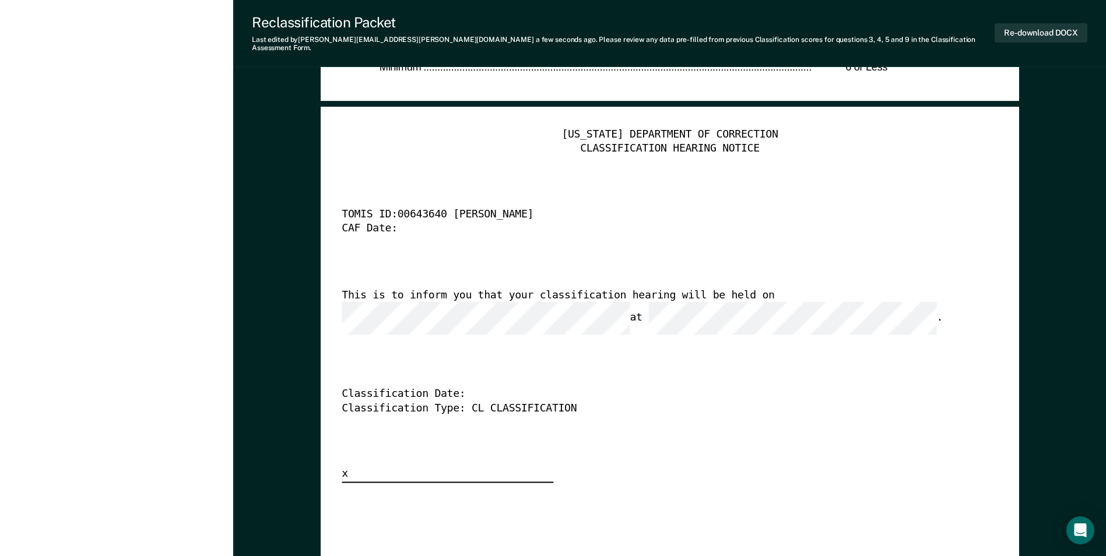
scroll to position [2914, 0]
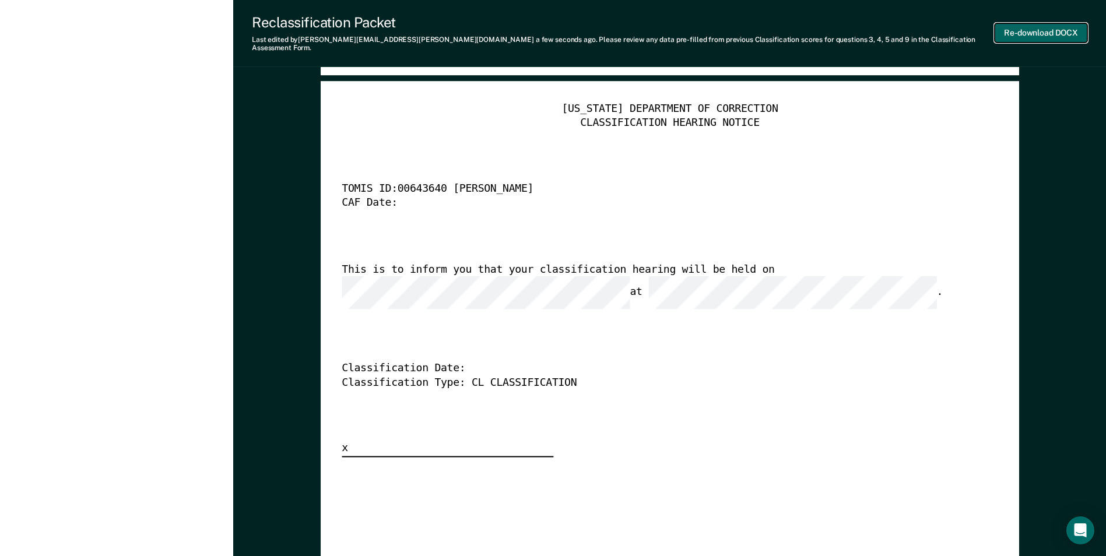
click at [1007, 26] on button "Re-download DOCX" at bounding box center [1040, 32] width 93 height 19
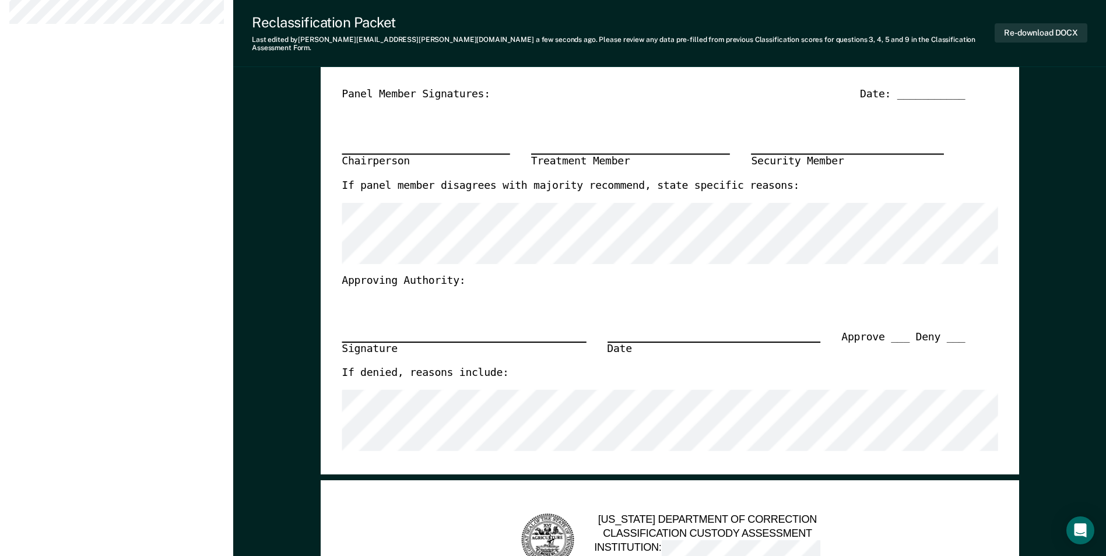
scroll to position [0, 0]
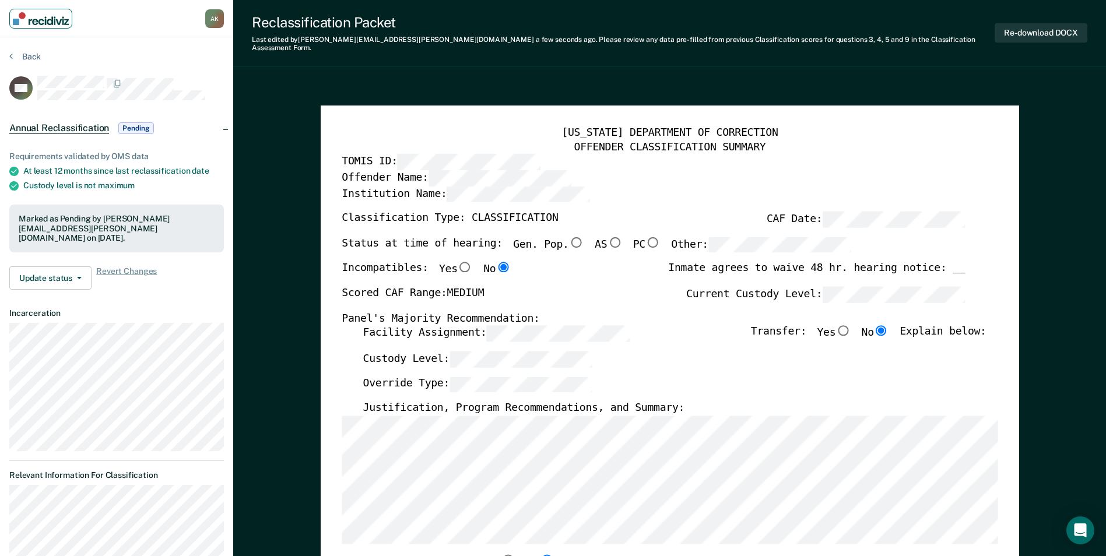
click at [54, 18] on img "Main navigation" at bounding box center [41, 18] width 56 height 13
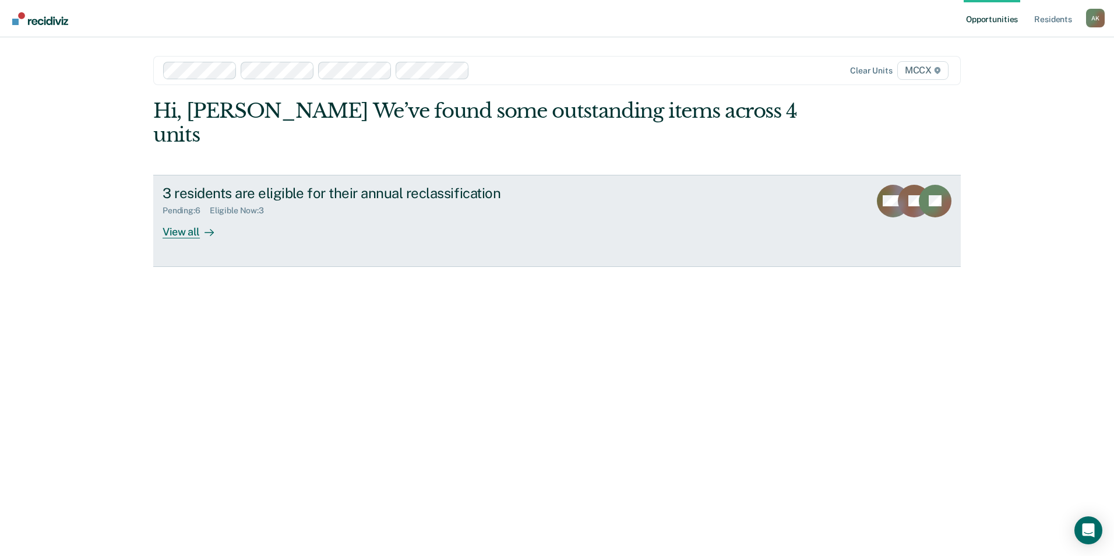
click at [180, 216] on div "View all" at bounding box center [195, 227] width 65 height 23
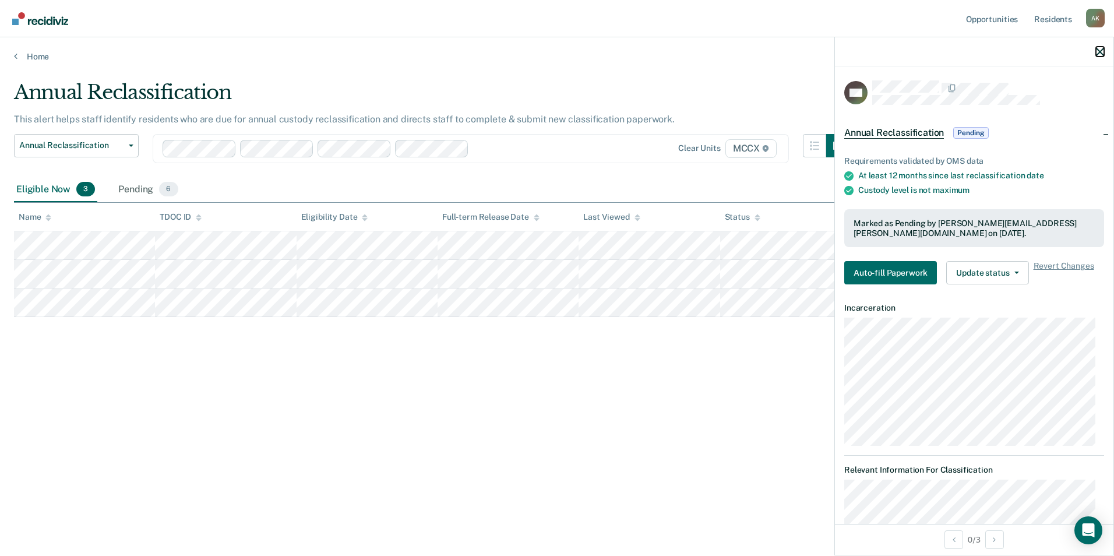
click at [1099, 53] on icon "button" at bounding box center [1100, 52] width 8 height 8
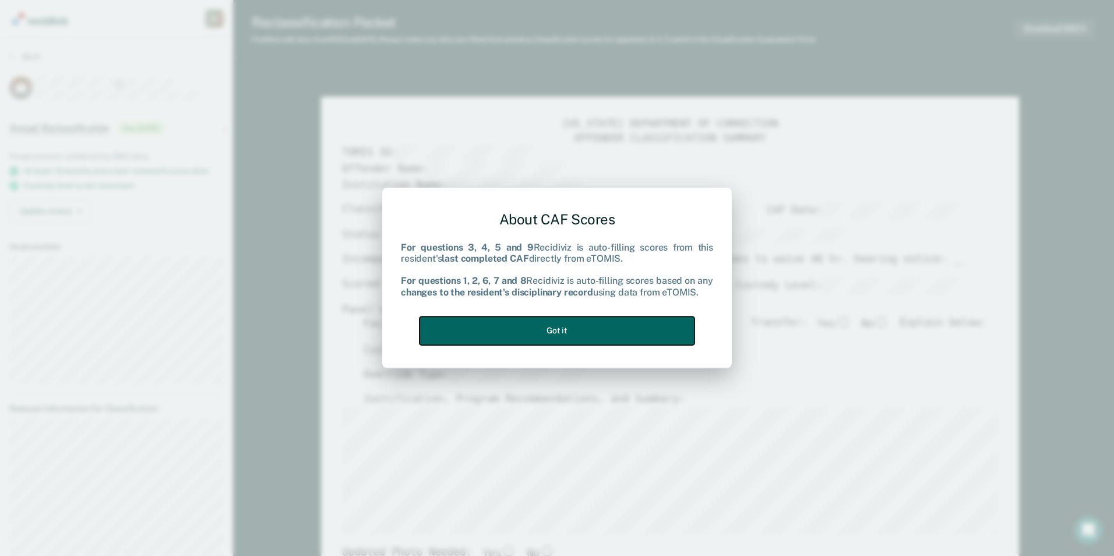
click at [539, 329] on button "Got it" at bounding box center [557, 331] width 275 height 29
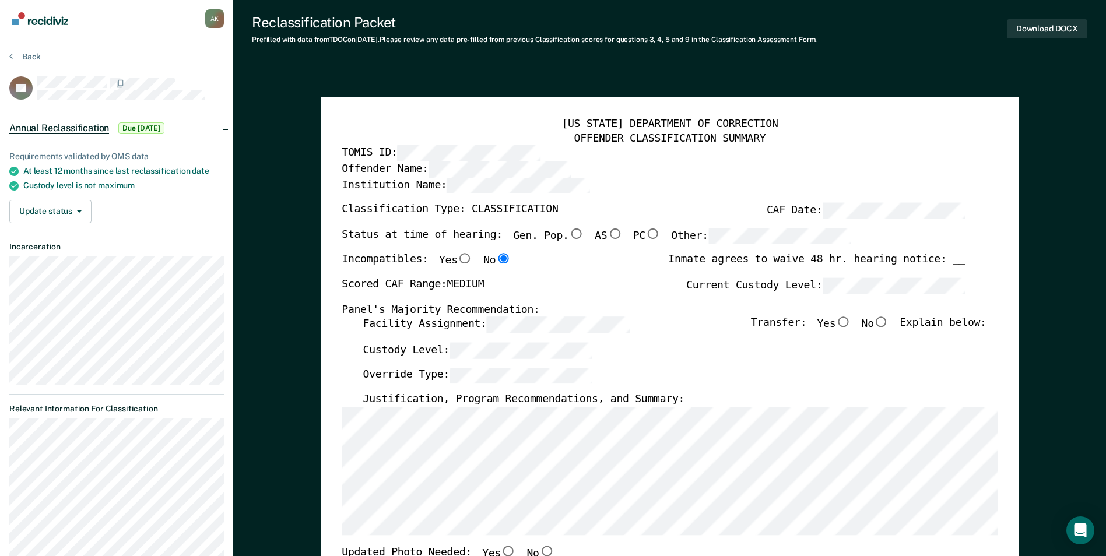
click at [888, 324] on input "No" at bounding box center [881, 322] width 15 height 10
type textarea "x"
radio input "true"
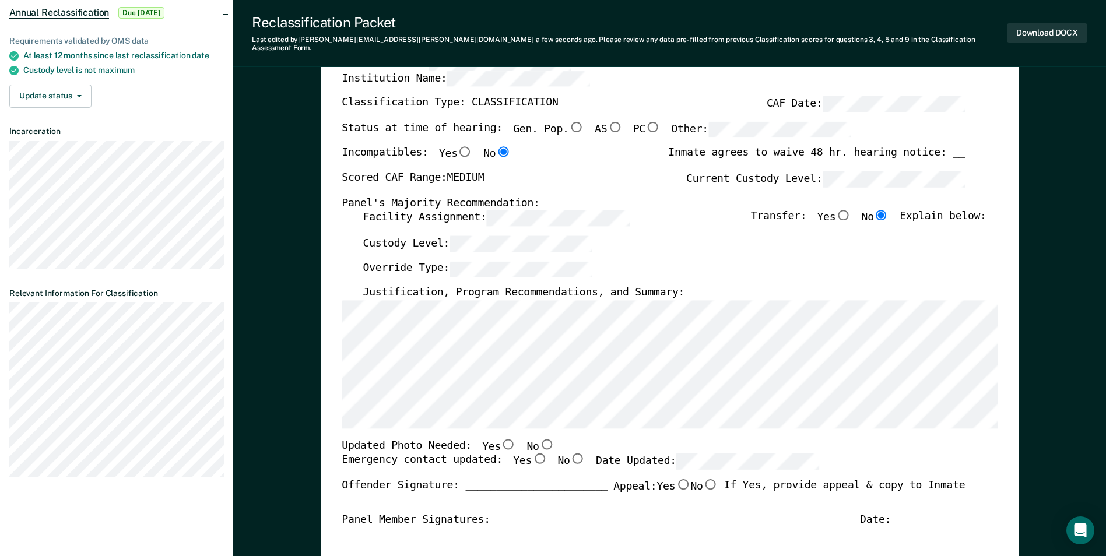
scroll to position [117, 0]
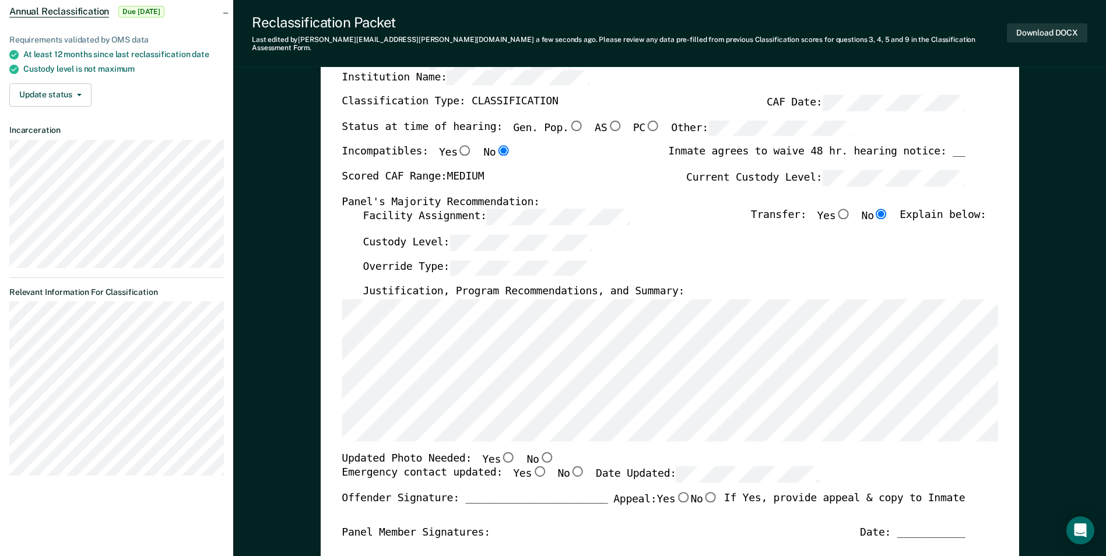
click at [711, 435] on div "[US_STATE] DEPARTMENT OF CORRECTION OFFENDER CLASSIFICATION SUMMARY TOMIS ID: O…" at bounding box center [670, 449] width 656 height 879
click at [539, 452] on input "No" at bounding box center [546, 457] width 15 height 10
type textarea "x"
radio input "true"
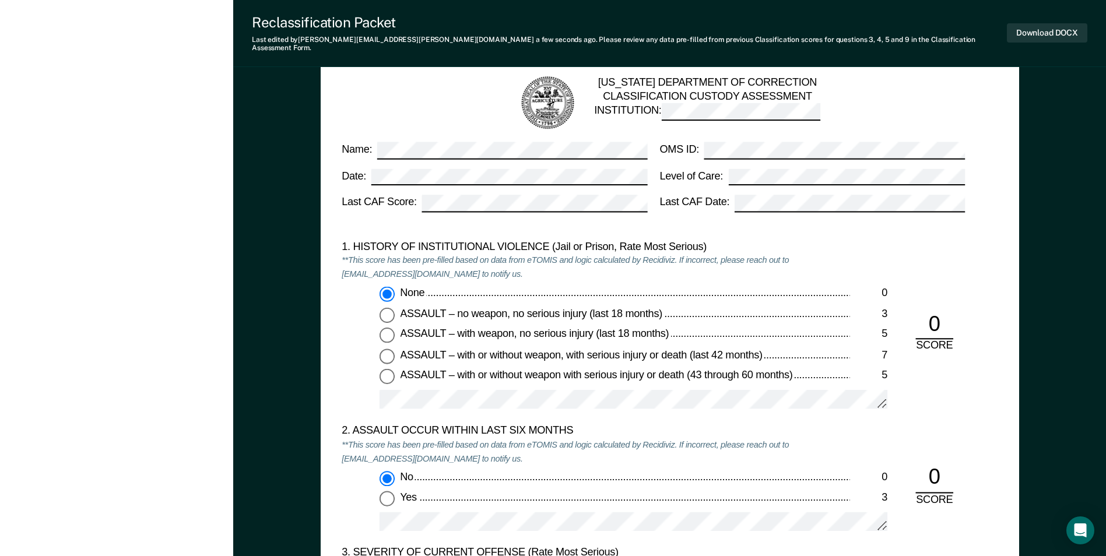
scroll to position [991, 0]
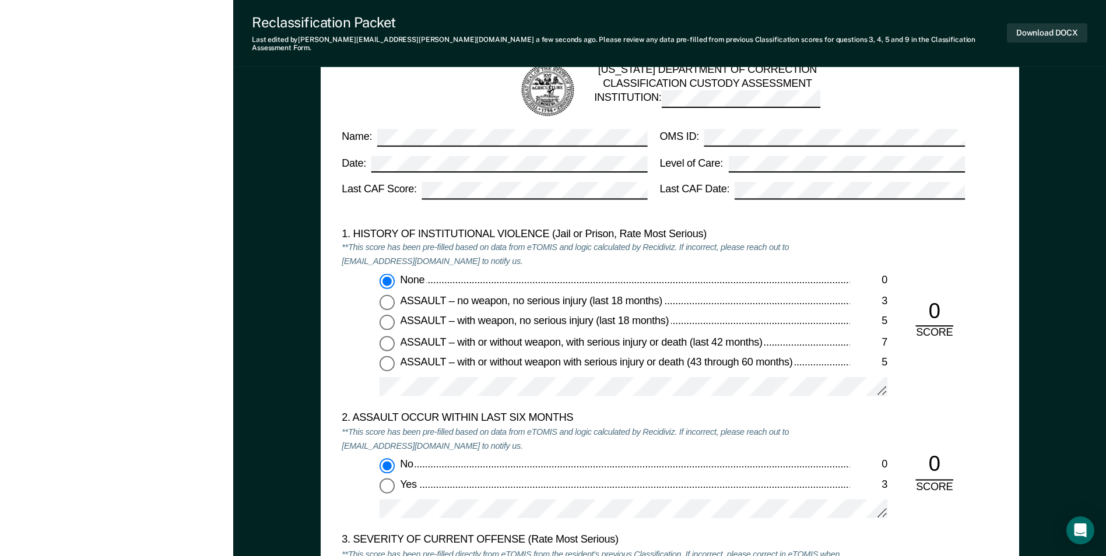
click at [390, 315] on input "ASSAULT – with weapon, no serious injury (last 18 months) 5" at bounding box center [386, 322] width 15 height 15
type textarea "x"
radio input "false"
radio input "true"
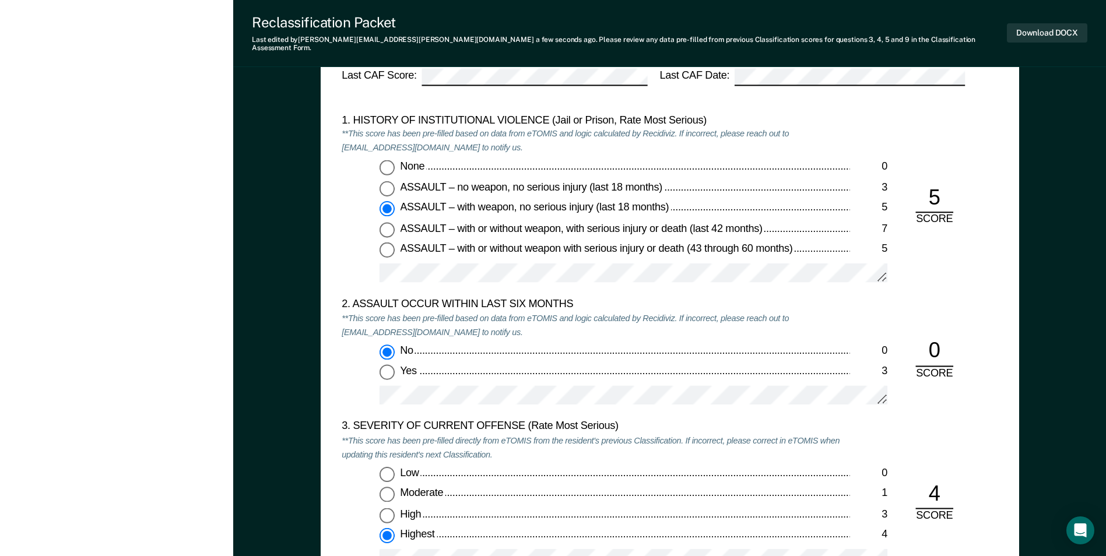
scroll to position [1107, 0]
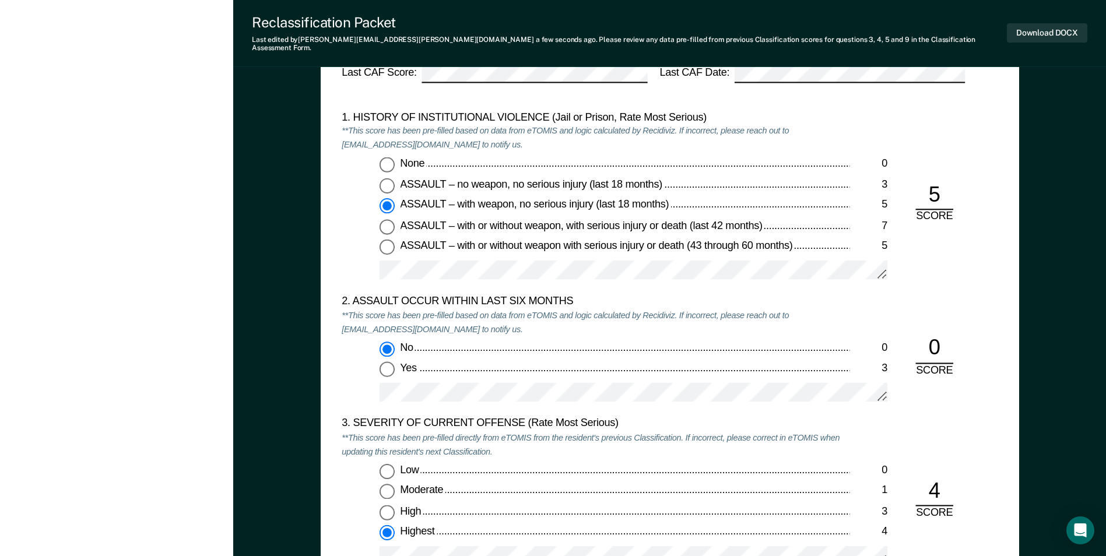
click at [388, 363] on input "Yes 3" at bounding box center [386, 369] width 15 height 15
type textarea "x"
radio input "false"
radio input "true"
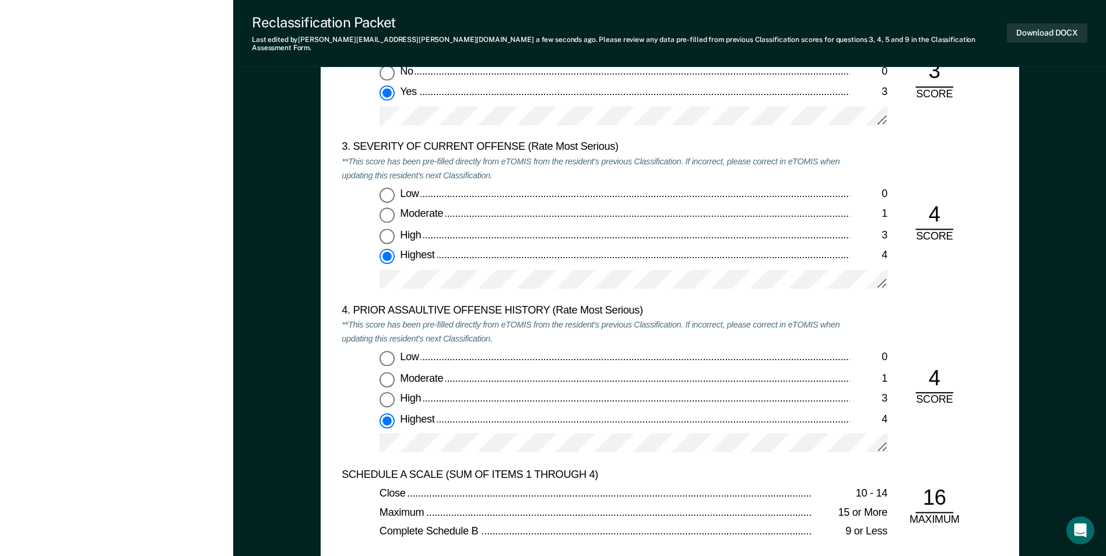
scroll to position [1399, 0]
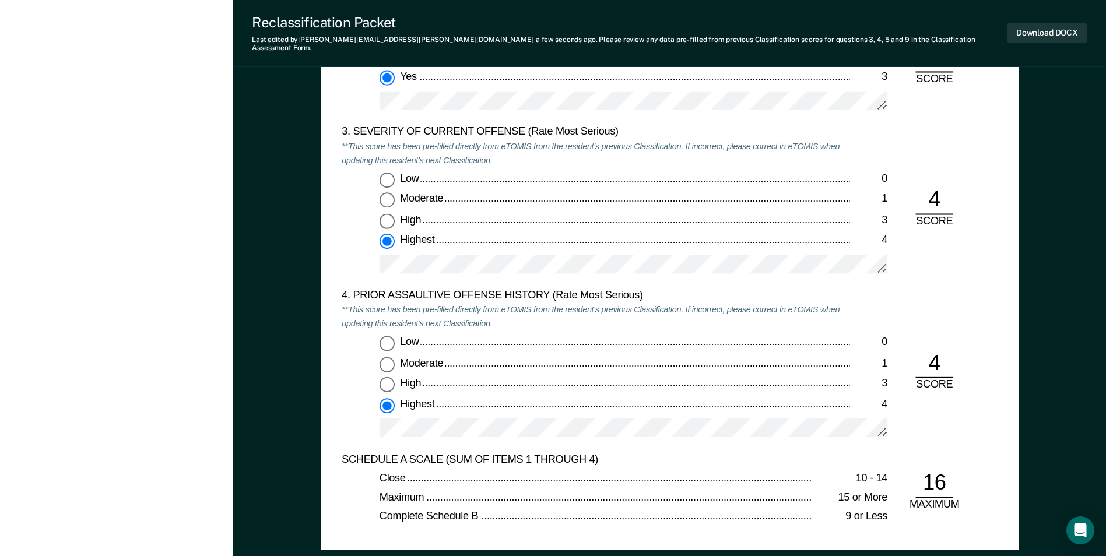
click at [656, 356] on div "Moderate" at bounding box center [624, 363] width 449 height 14
click at [395, 356] on input "Moderate 1" at bounding box center [386, 363] width 15 height 15
type textarea "x"
radio input "true"
radio input "false"
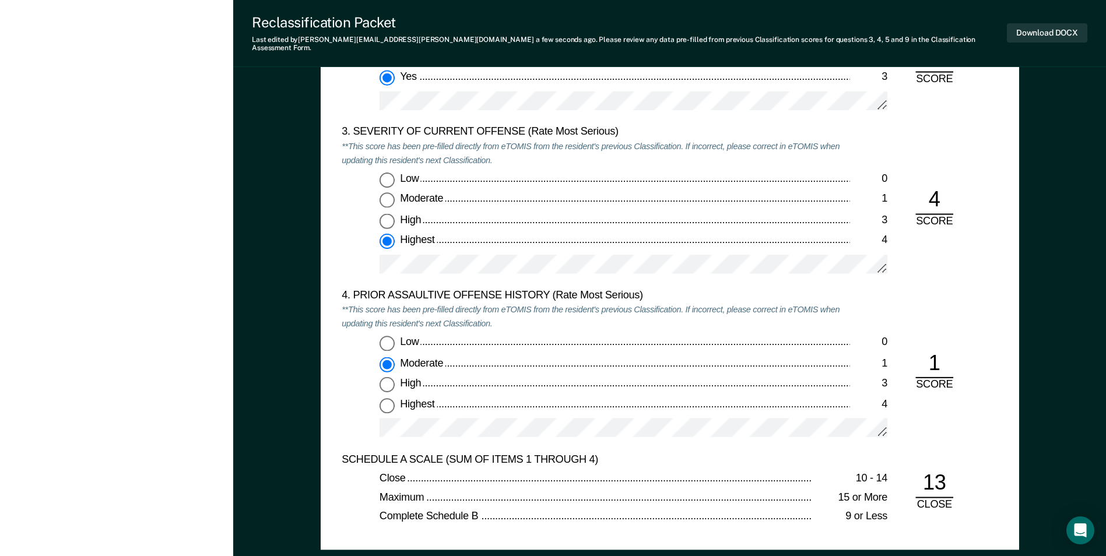
click at [392, 398] on input "Highest 4" at bounding box center [386, 405] width 15 height 15
type textarea "x"
radio input "false"
radio input "true"
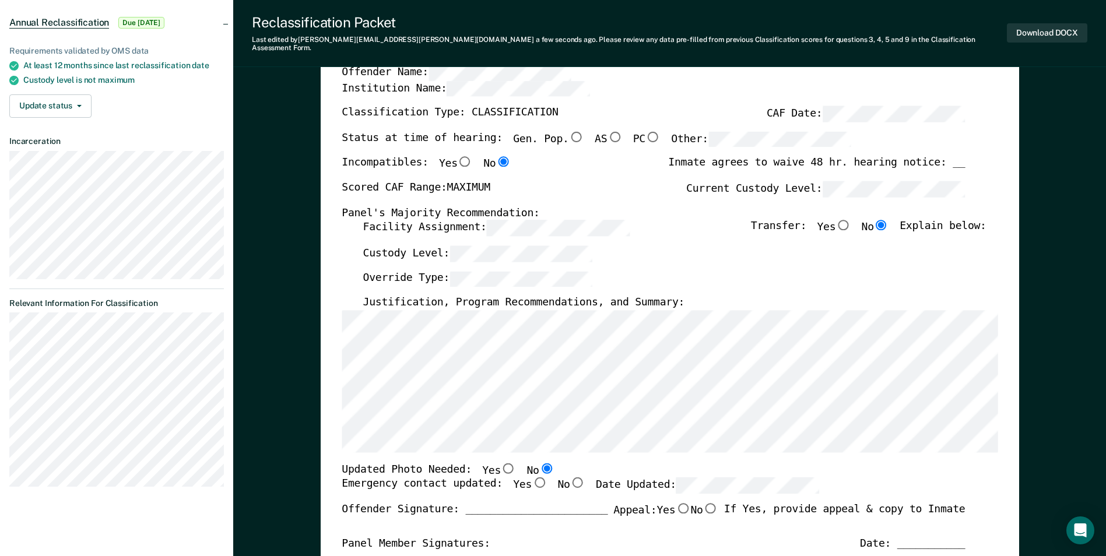
scroll to position [233, 0]
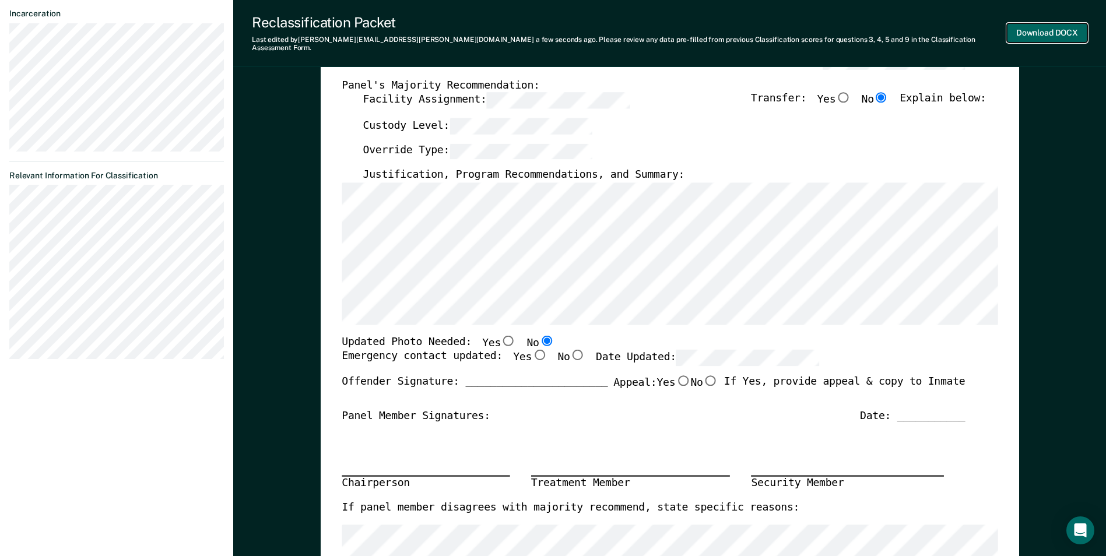
click at [1054, 30] on button "Download DOCX" at bounding box center [1047, 32] width 80 height 19
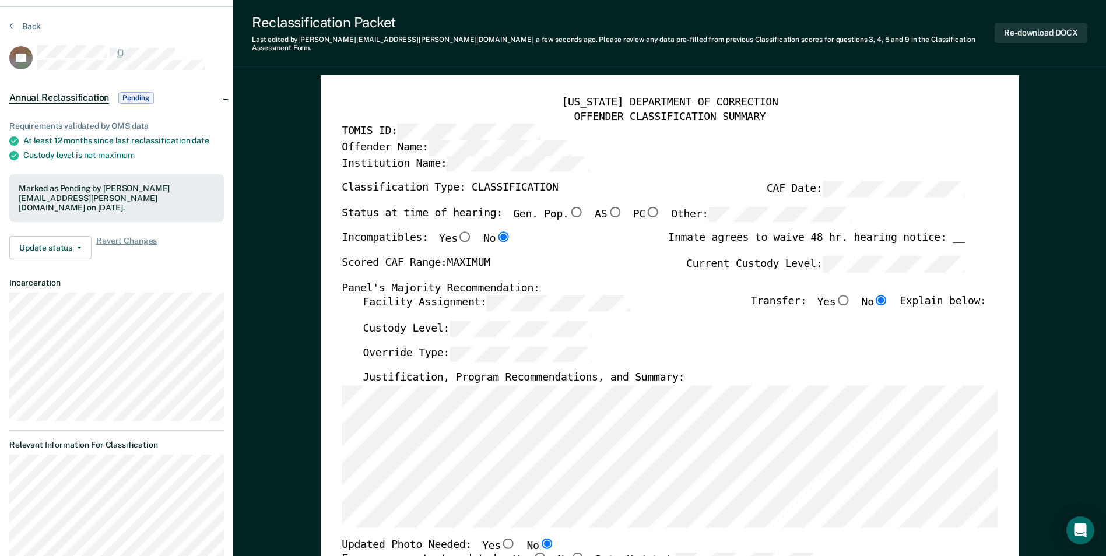
scroll to position [0, 0]
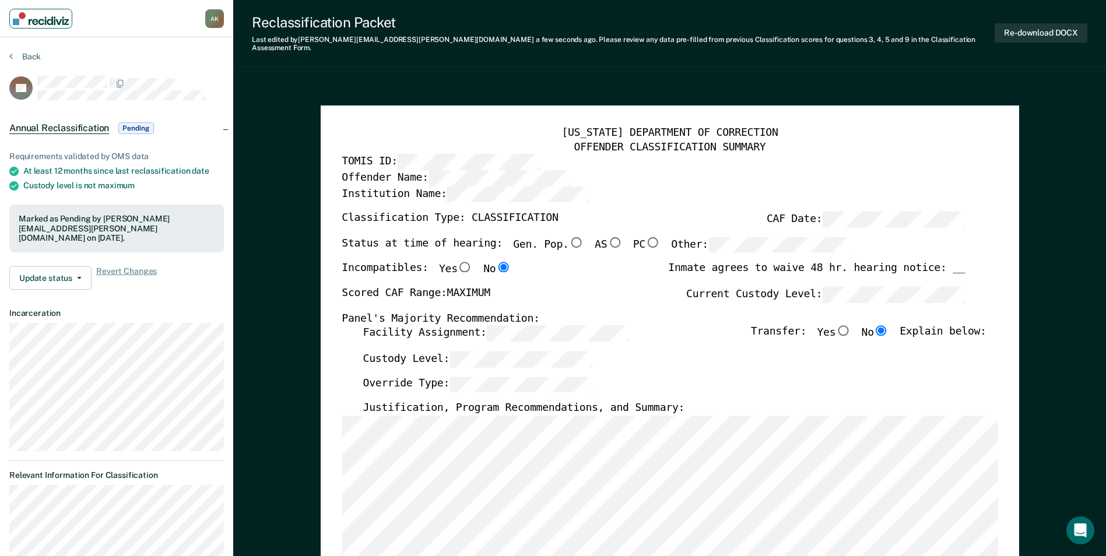
click at [69, 22] on img "Main navigation" at bounding box center [41, 18] width 56 height 13
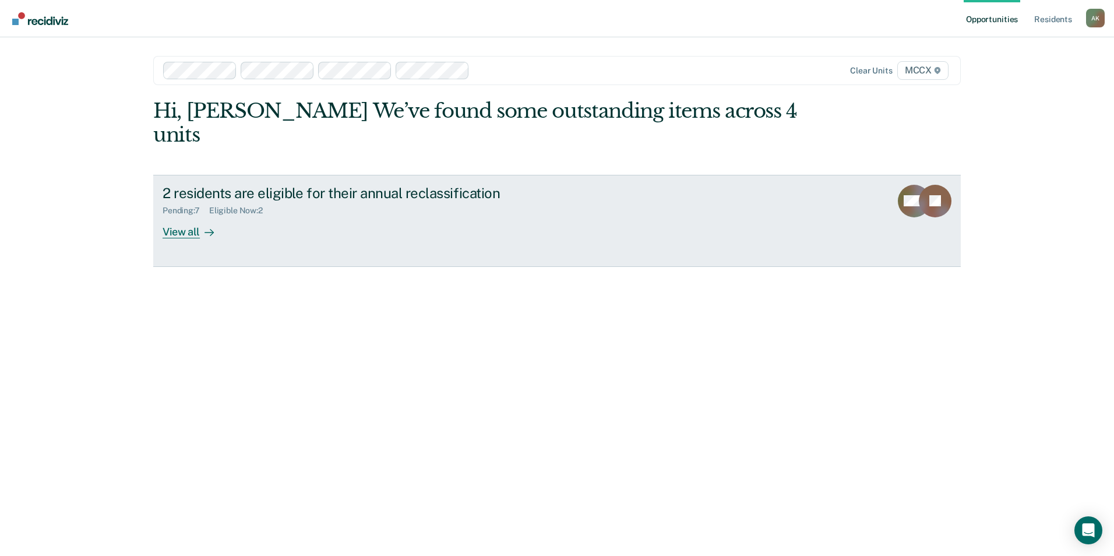
click at [196, 216] on div "View all" at bounding box center [195, 227] width 65 height 23
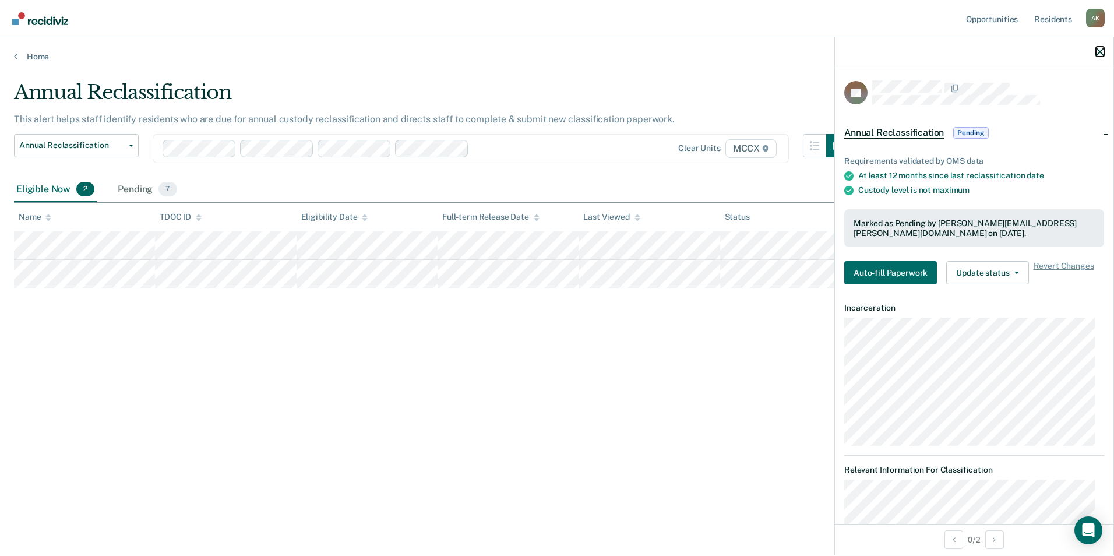
click at [1102, 54] on icon "button" at bounding box center [1100, 52] width 8 height 8
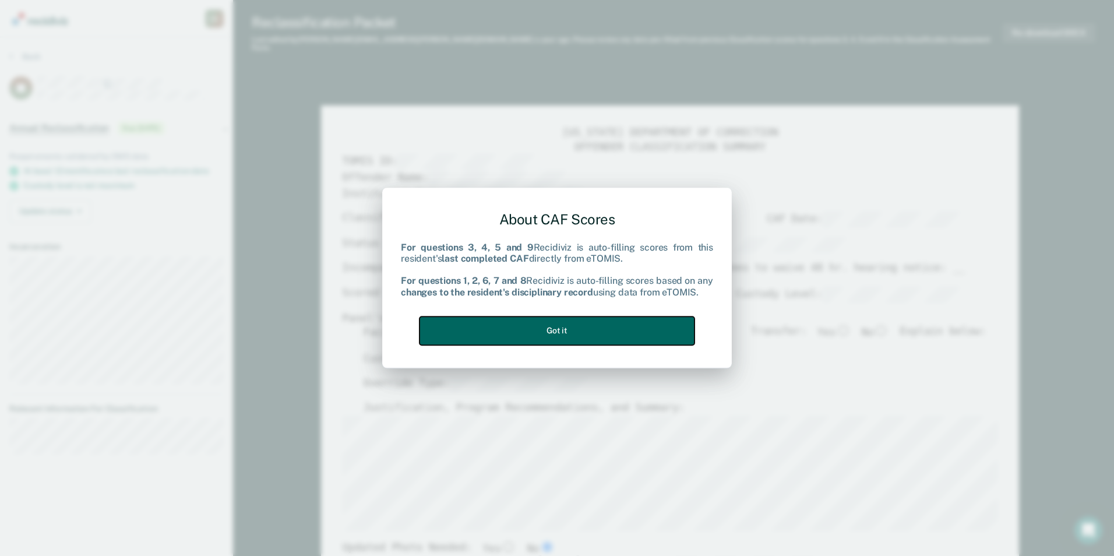
click at [561, 336] on button "Got it" at bounding box center [557, 331] width 275 height 29
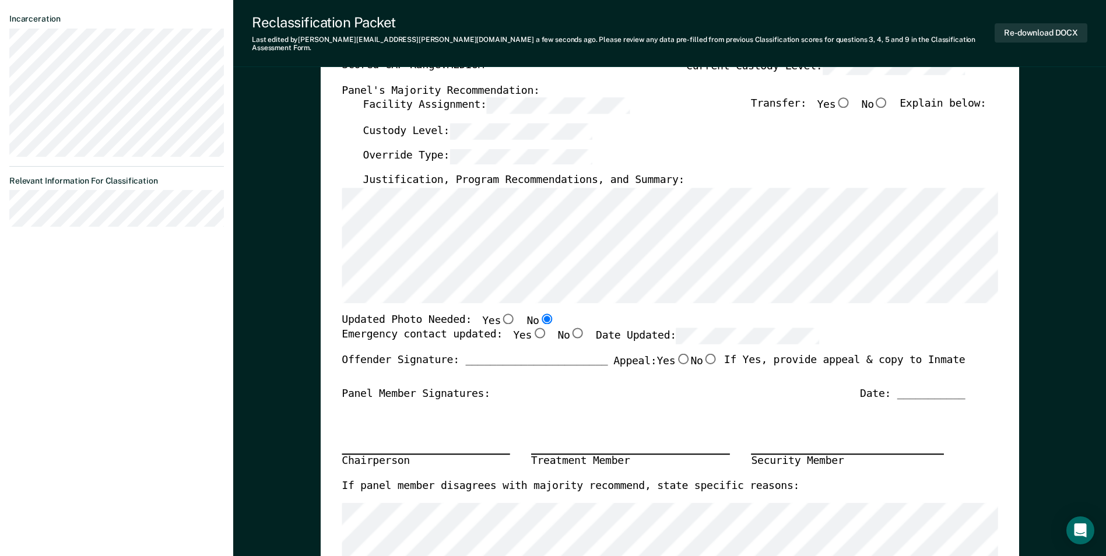
scroll to position [233, 0]
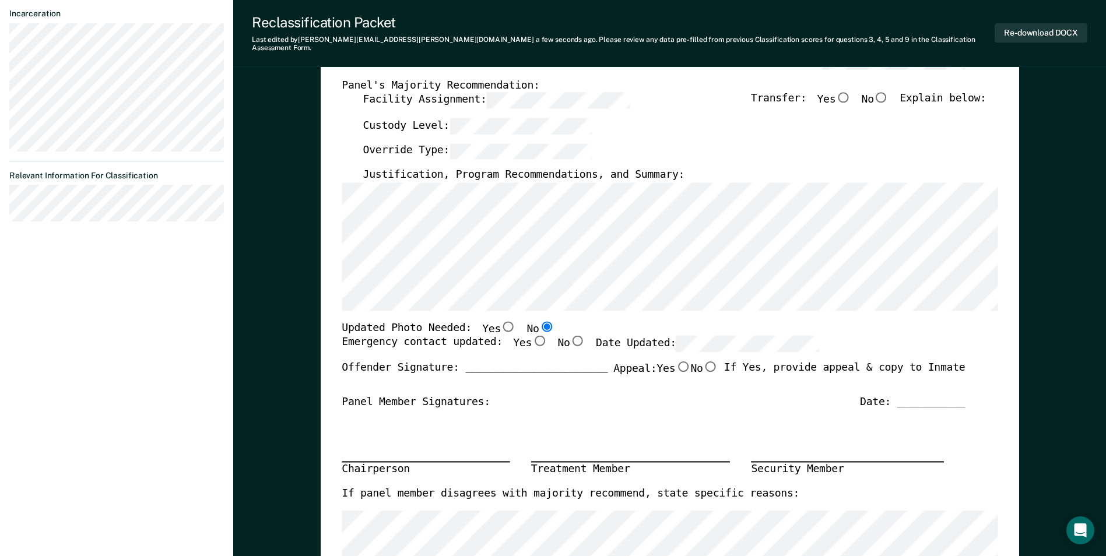
click at [585, 419] on div "Chairperson Treatment Member Security Member" at bounding box center [653, 448] width 623 height 78
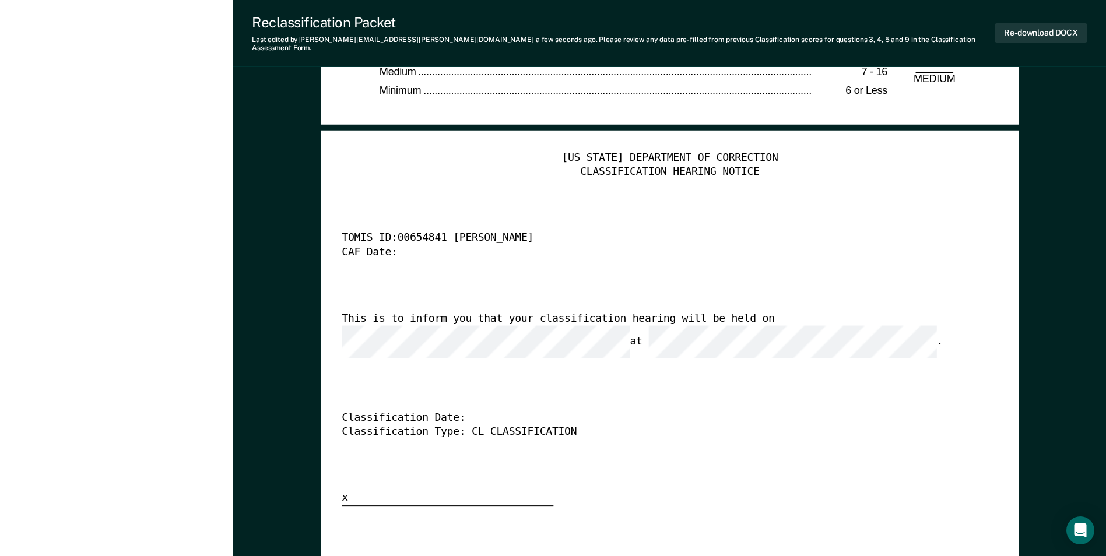
scroll to position [2856, 0]
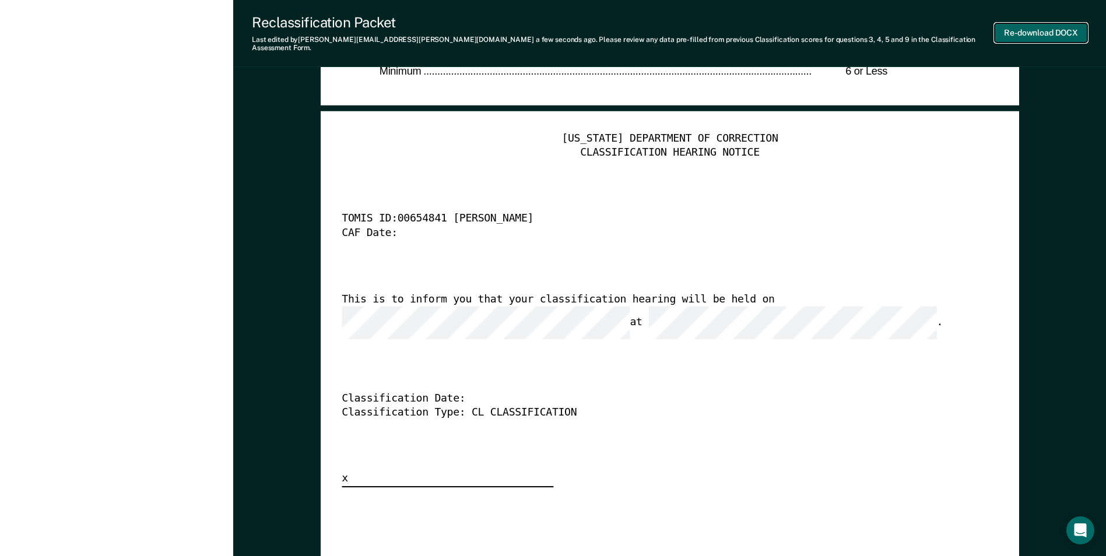
click at [1018, 36] on button "Re-download DOCX" at bounding box center [1040, 32] width 93 height 19
click at [894, 340] on div "[US_STATE] DEPARTMENT OF CORRECTION CLASSIFICATION HEARING NOTICE TOMIS ID: 006…" at bounding box center [670, 309] width 656 height 355
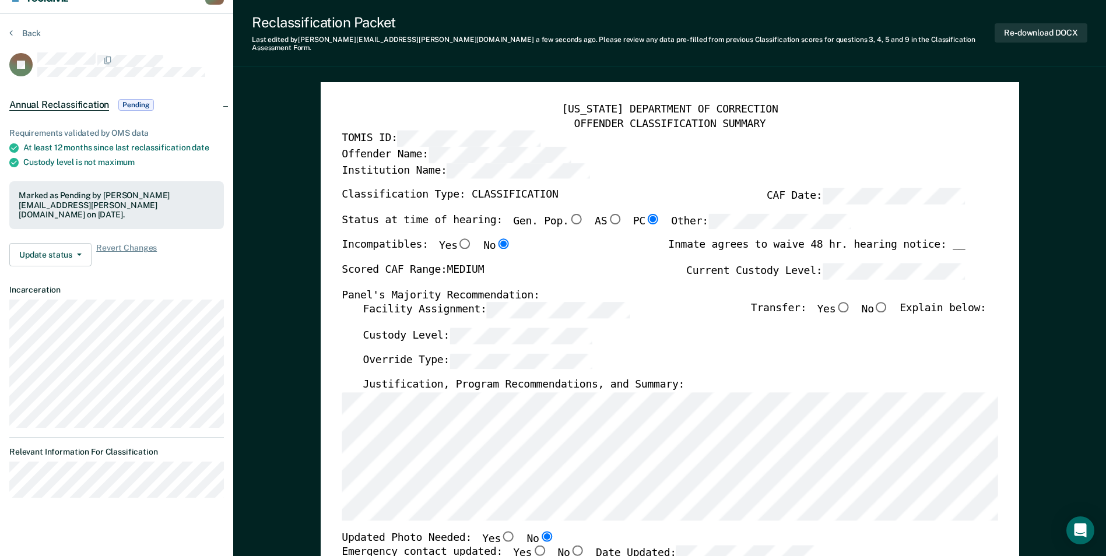
scroll to position [0, 0]
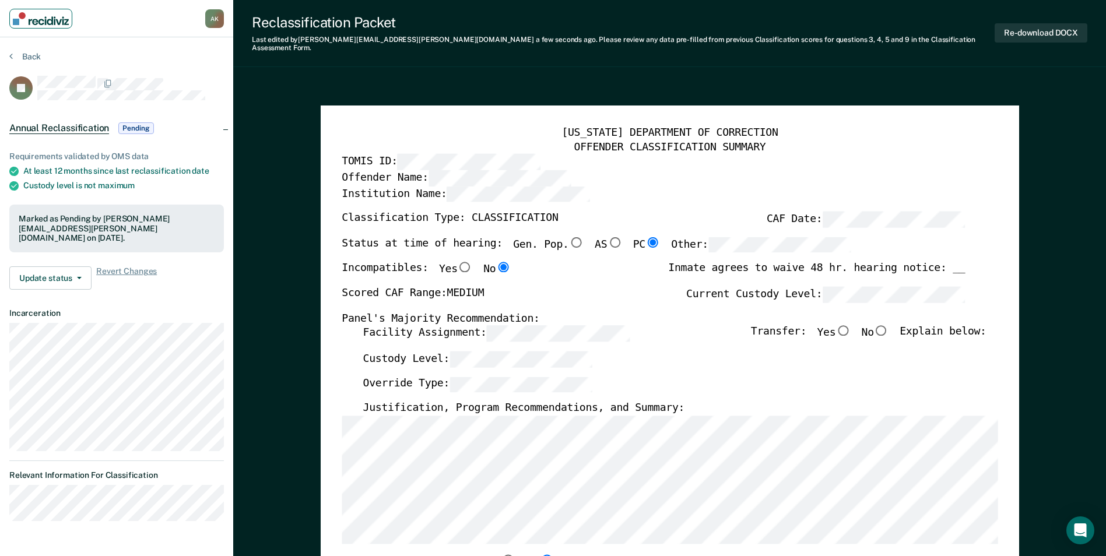
click at [37, 22] on img "Main navigation" at bounding box center [41, 18] width 56 height 13
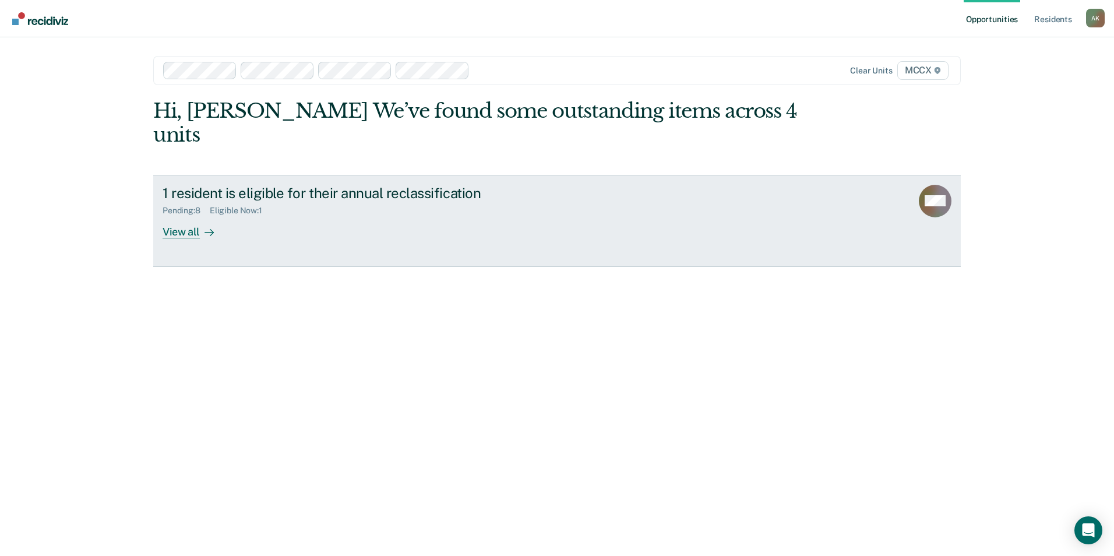
click at [182, 216] on div "View all" at bounding box center [195, 227] width 65 height 23
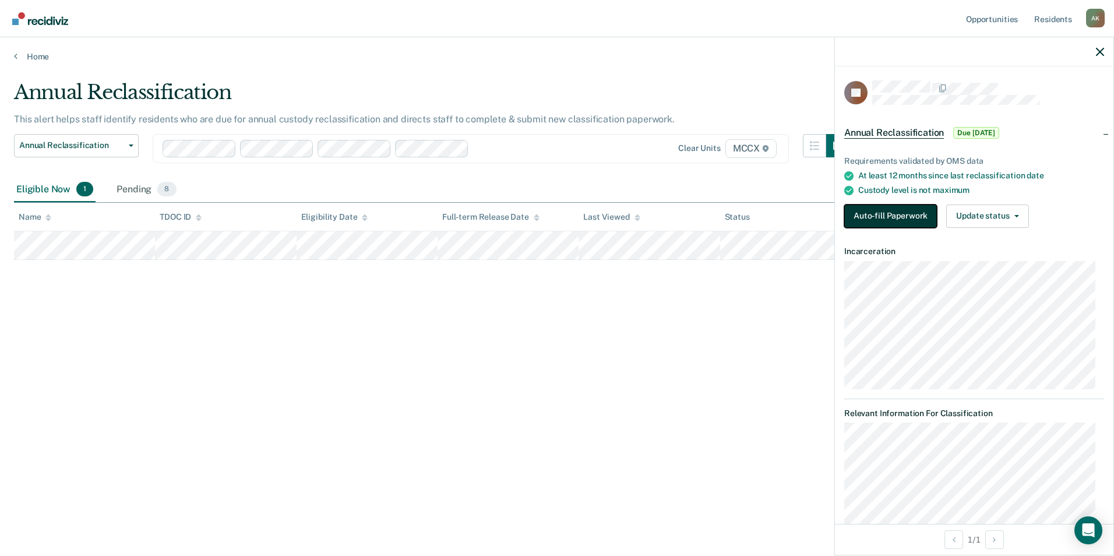
click at [901, 219] on button "Auto-fill Paperwork" at bounding box center [891, 216] width 93 height 23
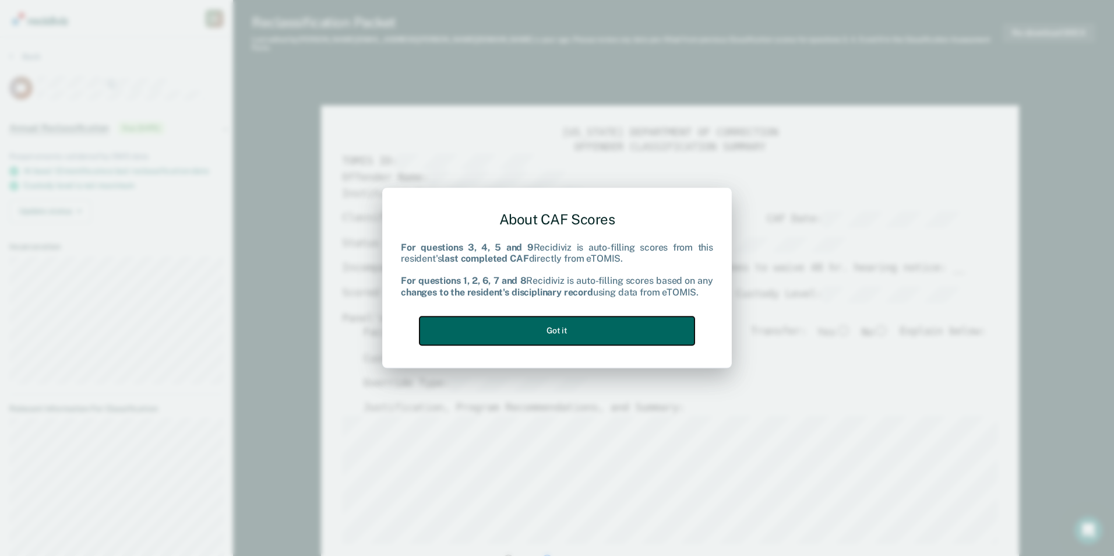
click at [582, 337] on button "Got it" at bounding box center [557, 331] width 275 height 29
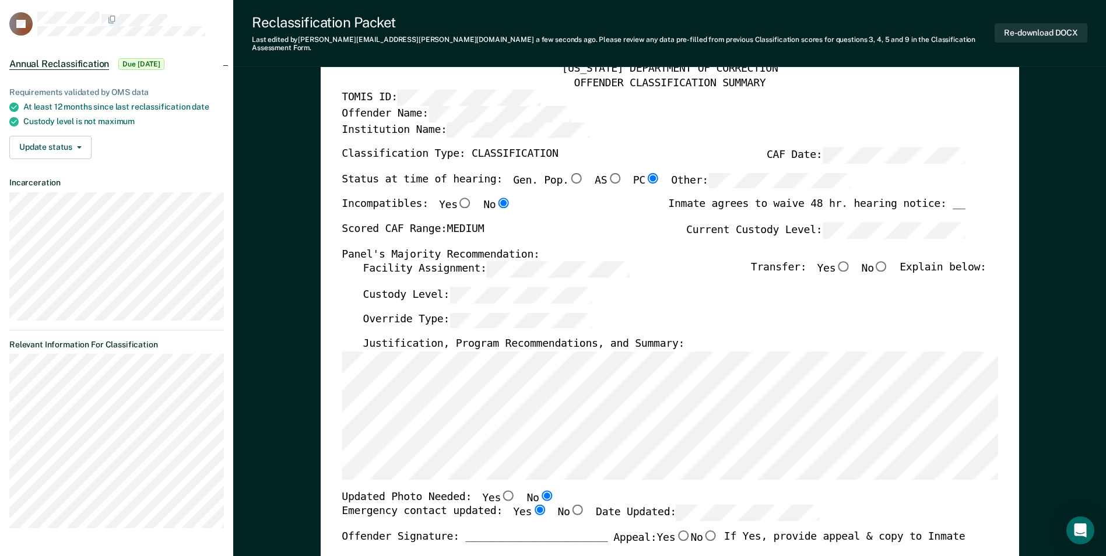
scroll to position [117, 0]
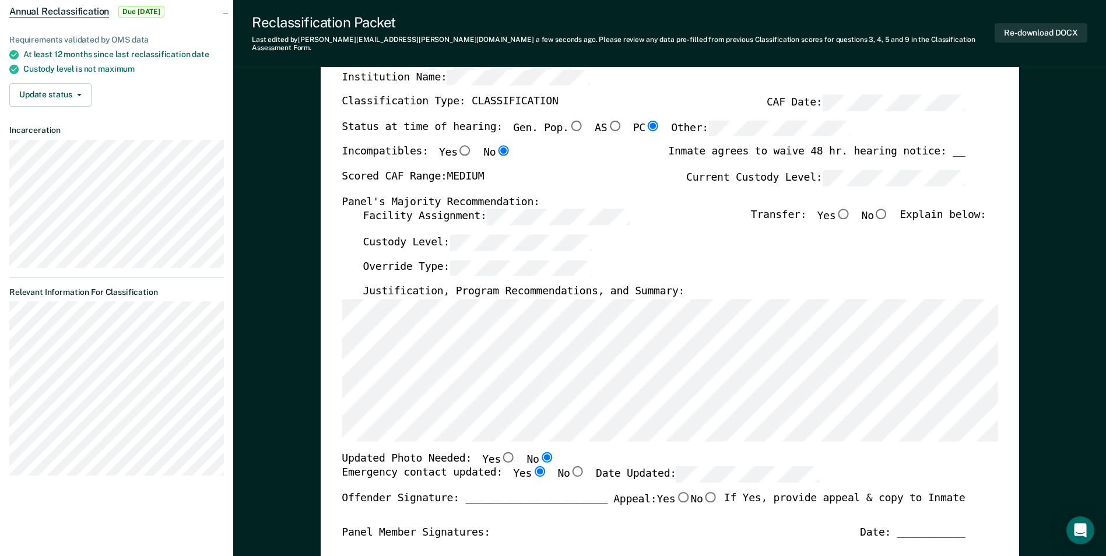
click at [619, 454] on div "Updated Photo Needed: Yes No" at bounding box center [653, 459] width 623 height 15
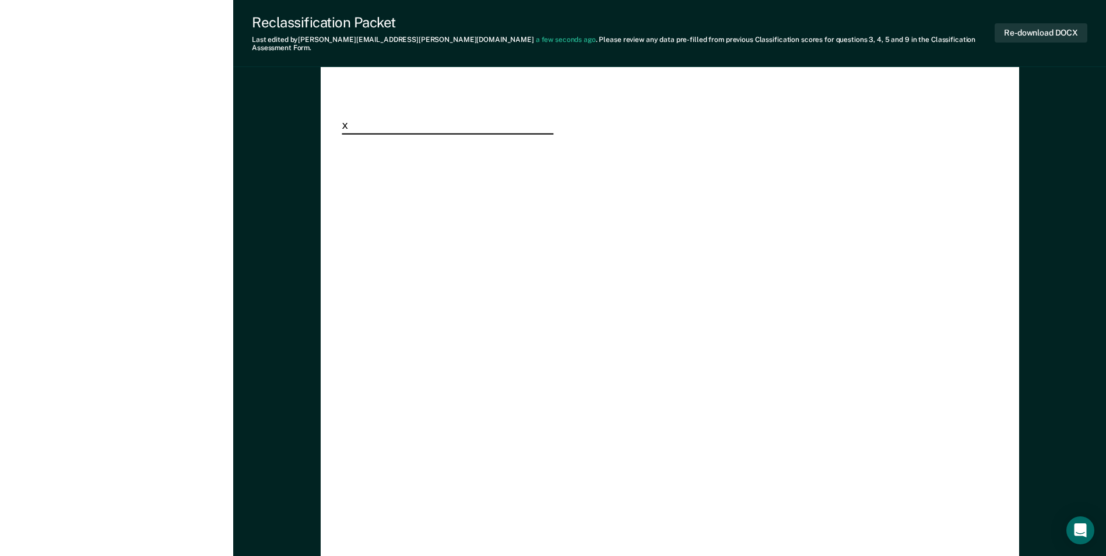
scroll to position [3264, 0]
click at [1022, 32] on button "Re-download DOCX" at bounding box center [1040, 32] width 93 height 19
type textarea "x"
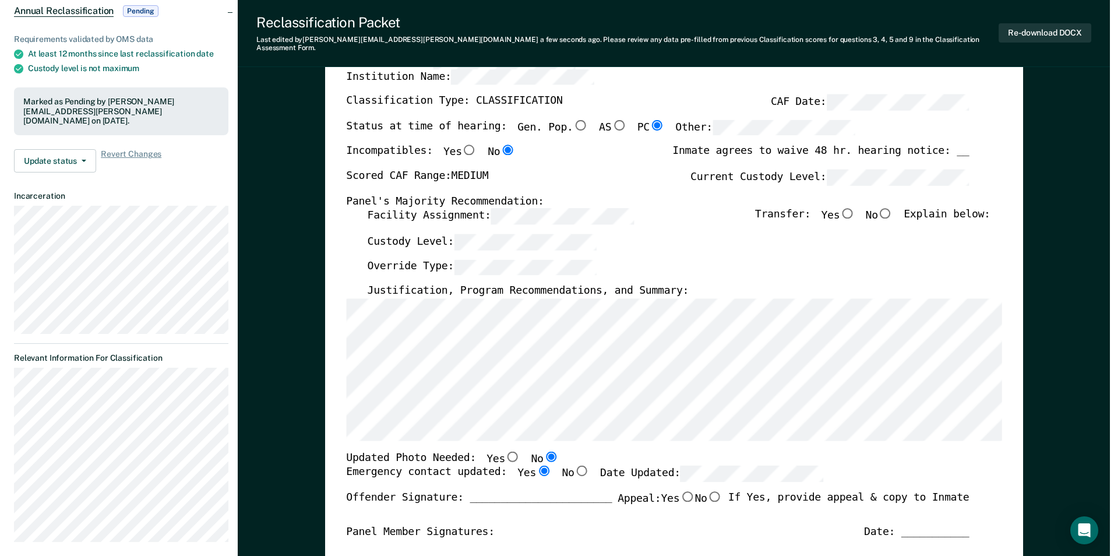
scroll to position [0, 0]
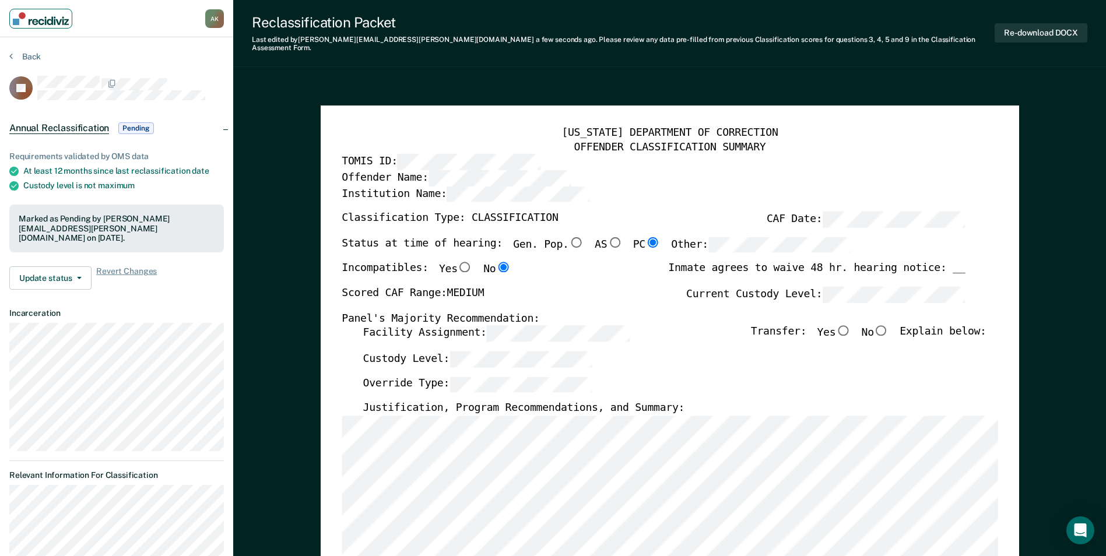
click at [61, 17] on img "Main navigation" at bounding box center [41, 18] width 56 height 13
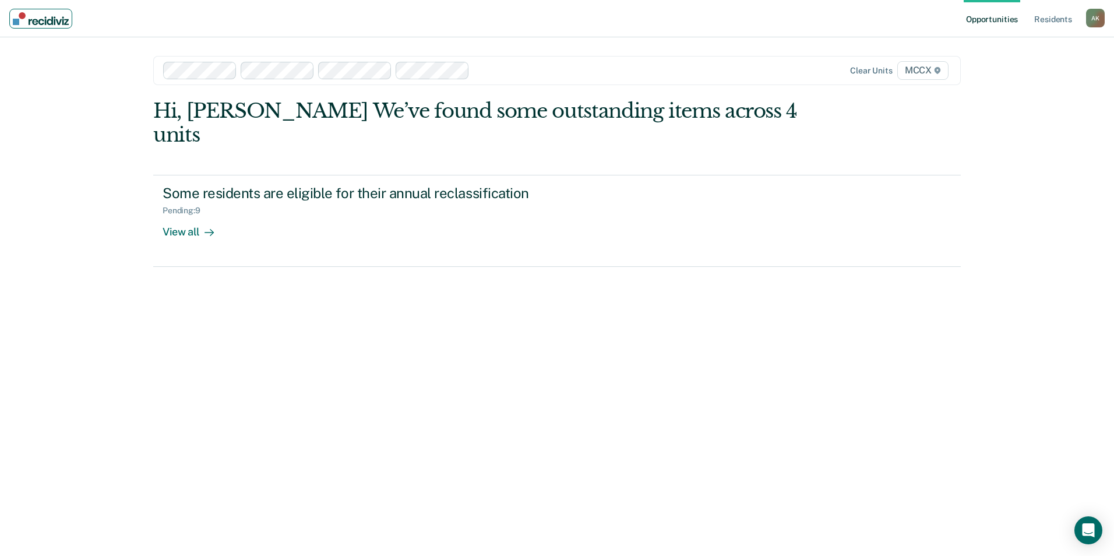
click at [59, 27] on link "Main navigation" at bounding box center [40, 19] width 63 height 20
